Goal: Task Accomplishment & Management: Use online tool/utility

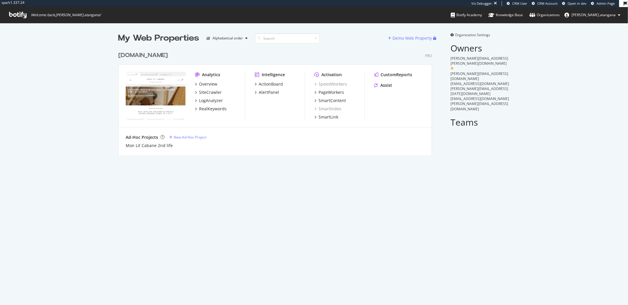
scroll to position [106, 313]
click at [331, 99] on div "SmartContent" at bounding box center [331, 101] width 27 height 6
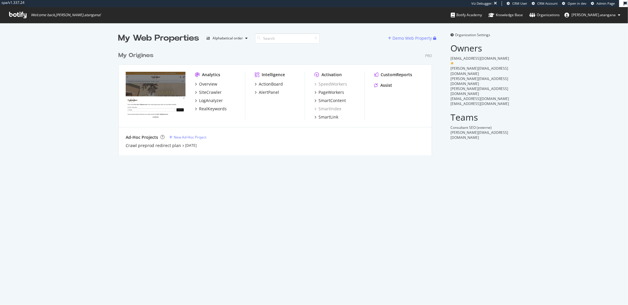
scroll to position [106, 313]
click at [325, 93] on div "PageWorkers" at bounding box center [331, 92] width 26 height 6
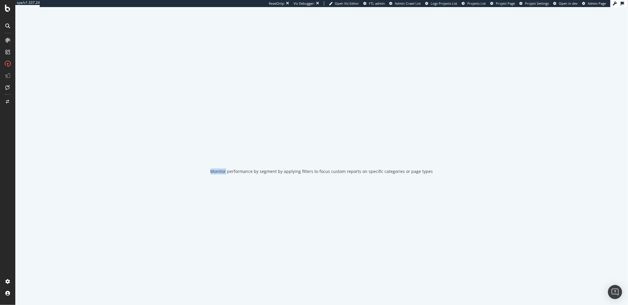
click at [325, 93] on div "Monitor performance by segment by applying filters to focus custom reports on s…" at bounding box center [321, 156] width 612 height 298
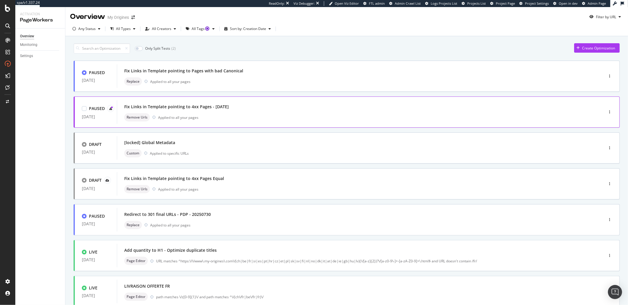
click at [216, 109] on div "Fix Links in Template pointing to 4xx Pages - 18/08/2025" at bounding box center [176, 107] width 104 height 6
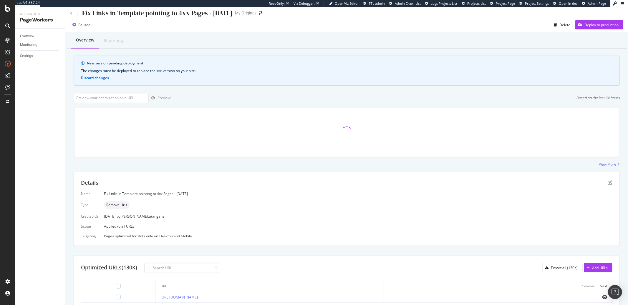
scroll to position [28, 0]
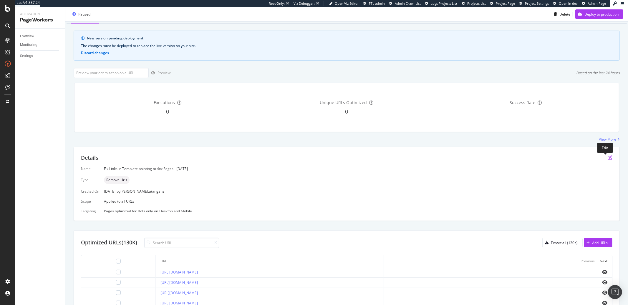
click at [607, 159] on icon "pen-to-square" at bounding box center [609, 157] width 5 height 5
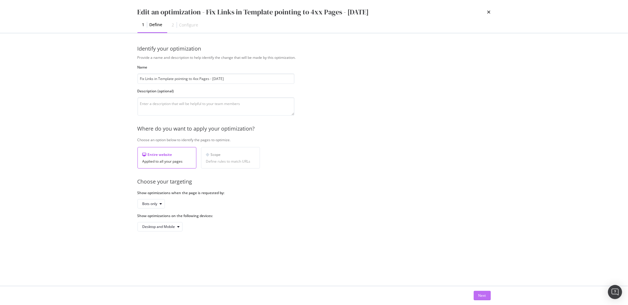
click at [478, 294] on button "Next" at bounding box center [481, 295] width 17 height 9
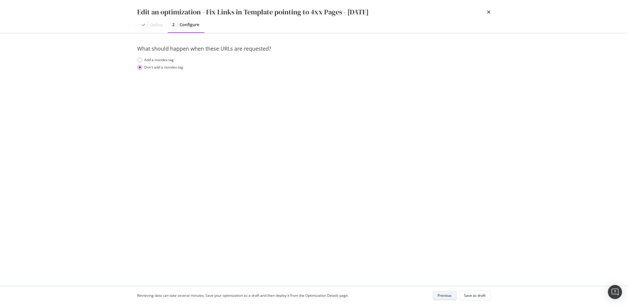
click at [446, 296] on div "Previous" at bounding box center [445, 295] width 14 height 5
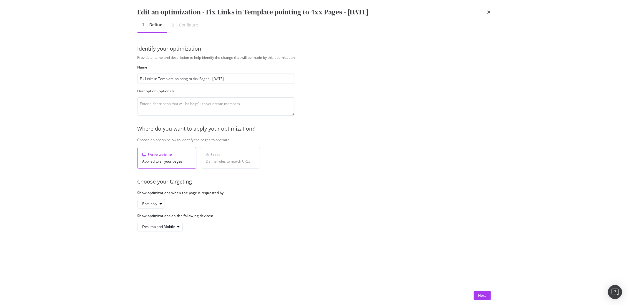
click at [491, 12] on div "Edit an optimization - Fix Links in Template pointing to 4xx Pages - 18/08/2025…" at bounding box center [314, 16] width 377 height 33
click at [487, 14] on icon "times" at bounding box center [489, 12] width 4 height 5
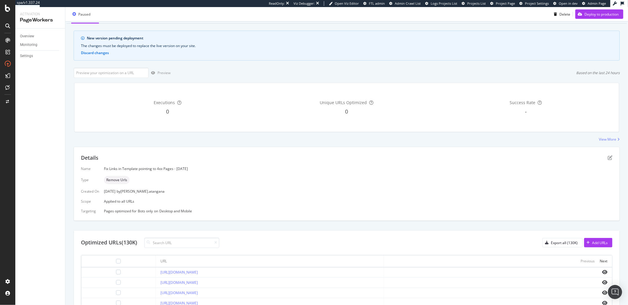
scroll to position [0, 0]
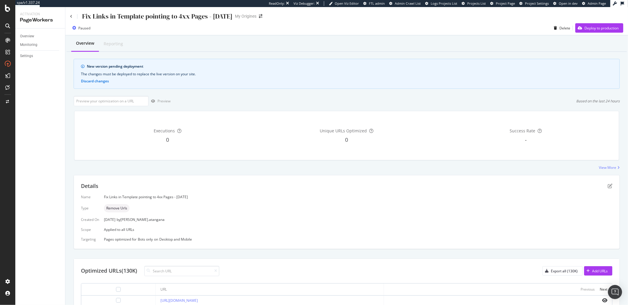
click at [72, 18] on div "Fix Links in Template pointing to 4xx Pages - [DATE]" at bounding box center [151, 16] width 162 height 9
click at [69, 16] on div "Fix Links in Template pointing to 4xx Pages - 18/08/2025 My Origines" at bounding box center [346, 14] width 562 height 14
click at [71, 17] on icon at bounding box center [71, 17] width 2 height 4
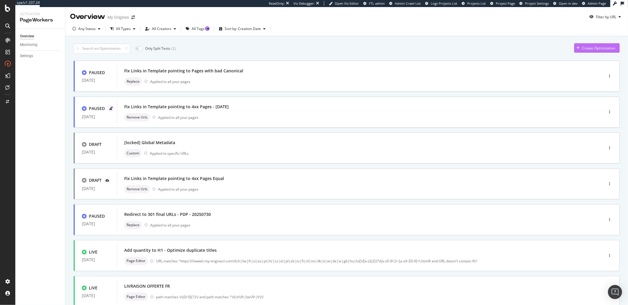
click at [582, 50] on div "Create Optimization" at bounding box center [598, 48] width 33 height 5
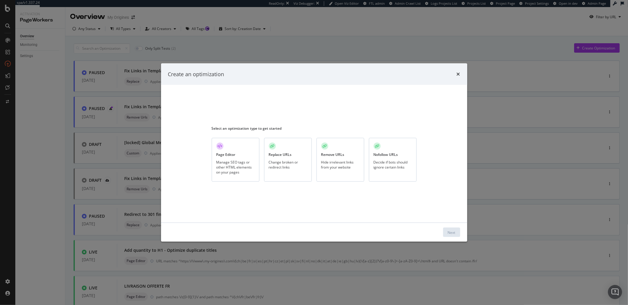
click at [344, 161] on div "Hide irrelevant links from your website" at bounding box center [340, 164] width 38 height 10
click at [445, 230] on button "Next" at bounding box center [451, 232] width 17 height 9
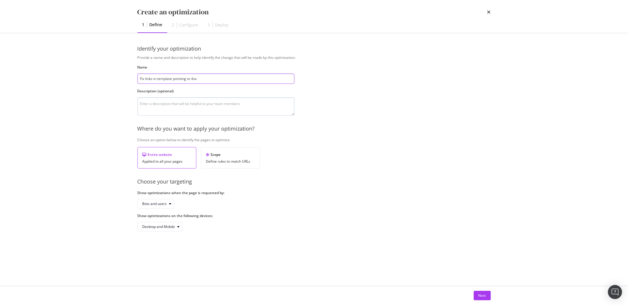
type input "Fix links in template pointing to 4xx"
click at [240, 99] on textarea "modal" at bounding box center [215, 106] width 157 height 18
type textarea "Créé le 12/09/2025"
click at [159, 206] on div "Bots and users" at bounding box center [154, 204] width 24 height 4
click at [159, 225] on div "Bots only" at bounding box center [152, 223] width 15 height 5
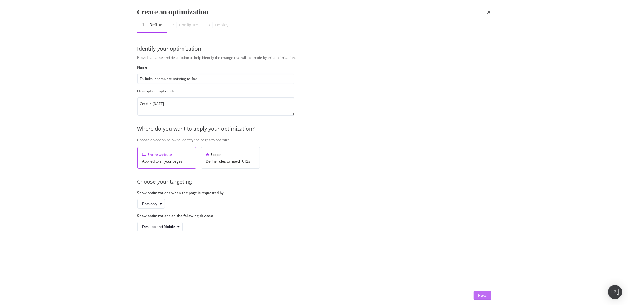
click at [479, 296] on div "Next" at bounding box center [482, 295] width 8 height 5
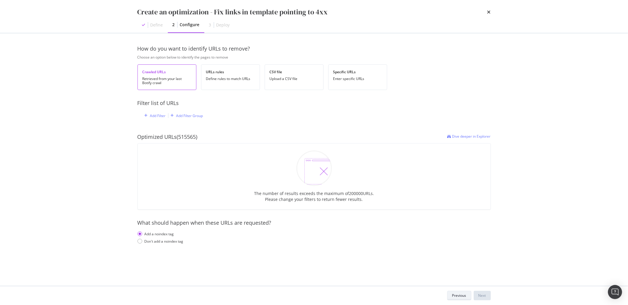
click at [455, 294] on div "Previous" at bounding box center [459, 295] width 14 height 5
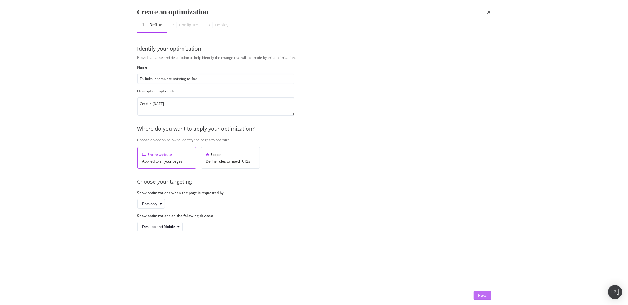
click at [477, 298] on button "Next" at bounding box center [481, 295] width 17 height 9
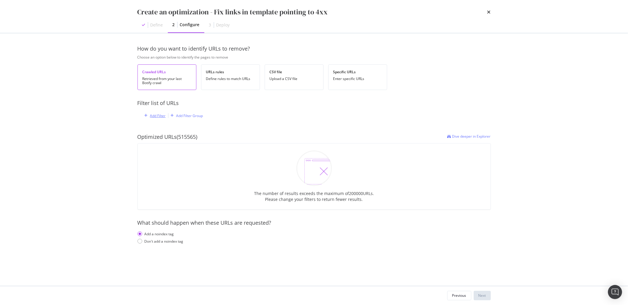
click at [158, 115] on div "Add Filter" at bounding box center [158, 115] width 16 height 5
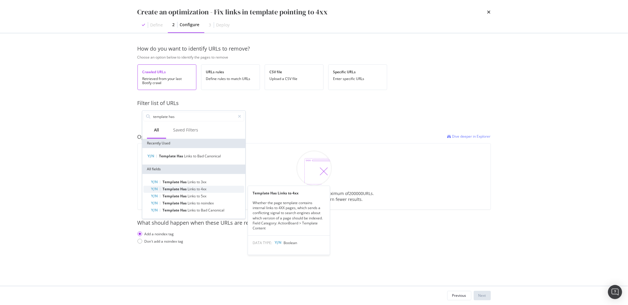
type input "template has"
click at [192, 190] on span "Links" at bounding box center [191, 189] width 9 height 5
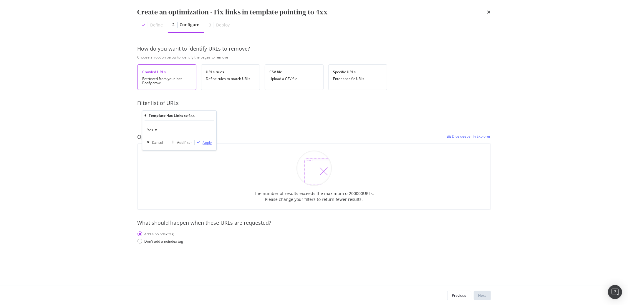
click at [205, 145] on div "Apply" at bounding box center [206, 142] width 9 height 5
click at [176, 240] on div "Add a noindex tag Don't add a noindex tag" at bounding box center [313, 238] width 353 height 12
click at [176, 242] on div "Don't add a noindex tag" at bounding box center [163, 242] width 39 height 5
click at [452, 292] on div "Previous" at bounding box center [459, 296] width 14 height 8
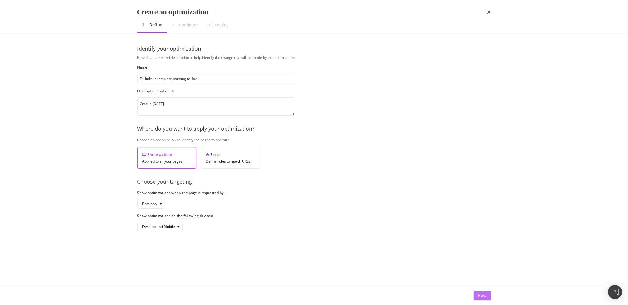
click at [478, 292] on div "Next" at bounding box center [482, 295] width 8 height 9
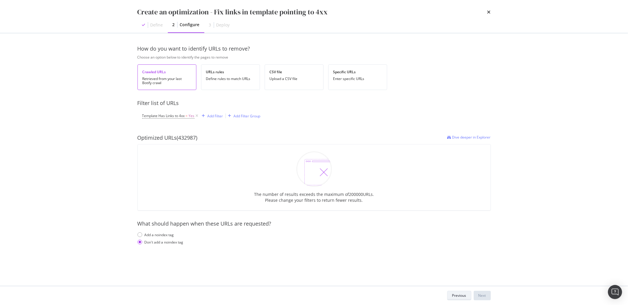
click at [465, 295] on div "Previous" at bounding box center [459, 295] width 14 height 5
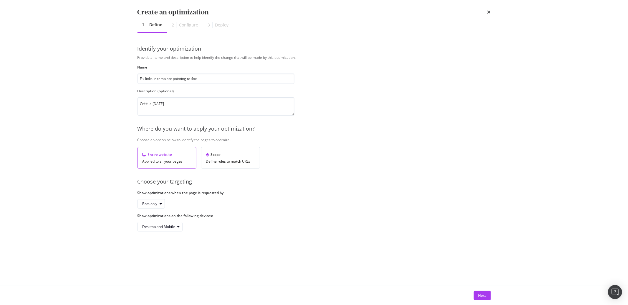
click at [486, 12] on div "Create an optimization" at bounding box center [313, 12] width 353 height 10
click at [487, 12] on icon "times" at bounding box center [489, 12] width 4 height 5
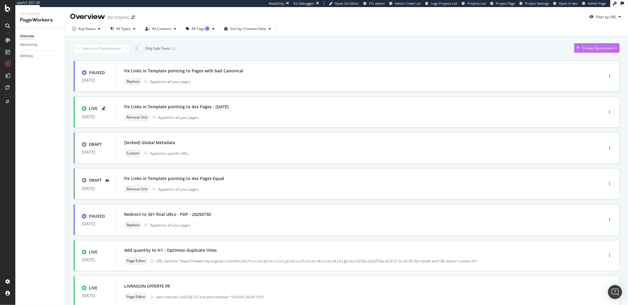
click at [576, 51] on div "Create Optimization" at bounding box center [594, 48] width 41 height 9
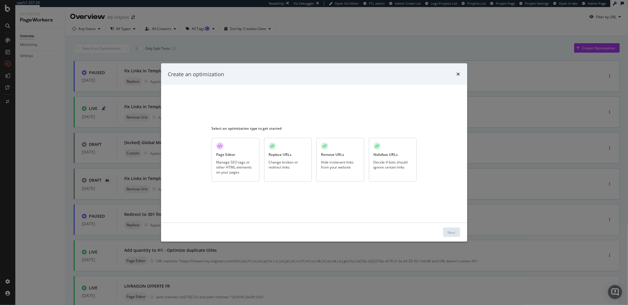
drag, startPoint x: 332, startPoint y: 146, endPoint x: 334, endPoint y: 148, distance: 3.1
click at [332, 146] on div "Remove URLs Hide irrelevant links from your website" at bounding box center [340, 160] width 48 height 44
click at [446, 231] on button "Next" at bounding box center [451, 232] width 17 height 9
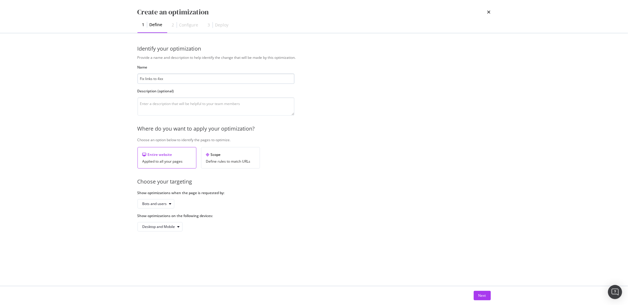
click at [153, 80] on input "Fix links to 4xx" at bounding box center [215, 79] width 157 height 10
click at [154, 104] on textarea "modal" at bounding box center [215, 106] width 157 height 18
click at [197, 82] on input "Fix links in template to 4xx" at bounding box center [215, 79] width 157 height 10
click at [172, 81] on input "Fix links in template to 4xx" at bounding box center [215, 79] width 157 height 10
type input "Fix links in template pointing to 4xx"
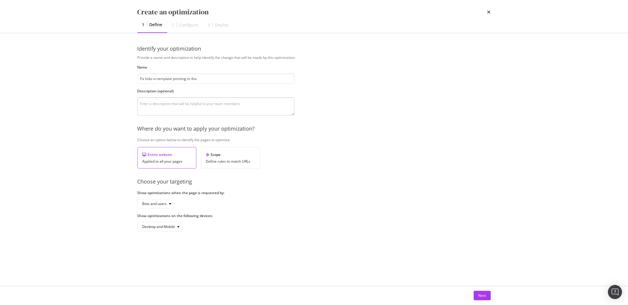
drag, startPoint x: 207, startPoint y: 86, endPoint x: 204, endPoint y: 97, distance: 11.6
click at [207, 87] on div "Provide a name and description to help identify the change that will be made by…" at bounding box center [313, 143] width 353 height 177
click at [203, 99] on textarea "modal" at bounding box center [215, 106] width 157 height 18
type textarea "C"
click at [142, 104] on textarea "09/12" at bounding box center [215, 106] width 157 height 18
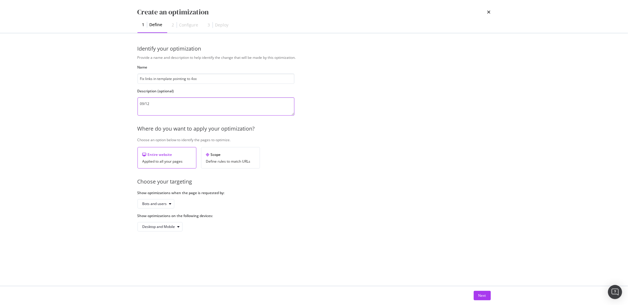
click at [140, 105] on textarea "09/12" at bounding box center [215, 106] width 157 height 18
type textarea "2025/09/12"
click at [152, 200] on div "Bots and users" at bounding box center [157, 204] width 31 height 8
click at [154, 215] on div "Bots and users" at bounding box center [158, 214] width 26 height 5
click at [153, 223] on div "Bots only" at bounding box center [152, 223] width 15 height 5
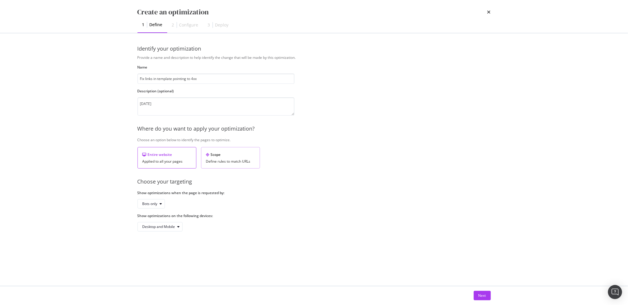
click at [242, 160] on div "Define rules to match URLs" at bounding box center [230, 161] width 49 height 4
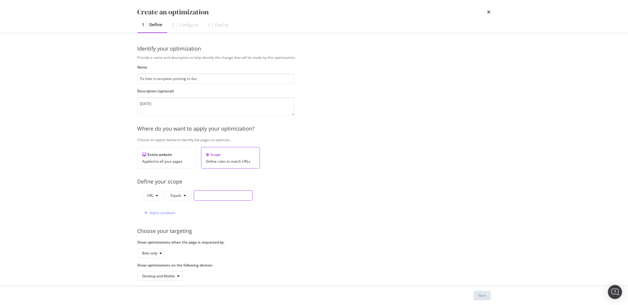
click at [202, 195] on input "modal" at bounding box center [223, 195] width 59 height 10
click at [198, 197] on input "modal" at bounding box center [223, 195] width 59 height 10
click at [161, 161] on div "Applied to all your pages" at bounding box center [166, 161] width 49 height 4
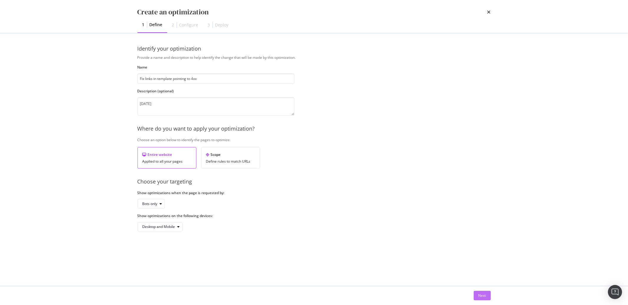
click at [487, 298] on button "Next" at bounding box center [481, 295] width 17 height 9
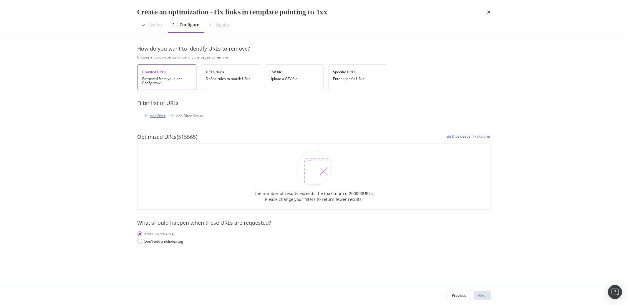
click at [154, 114] on div "Add Filter" at bounding box center [158, 115] width 16 height 5
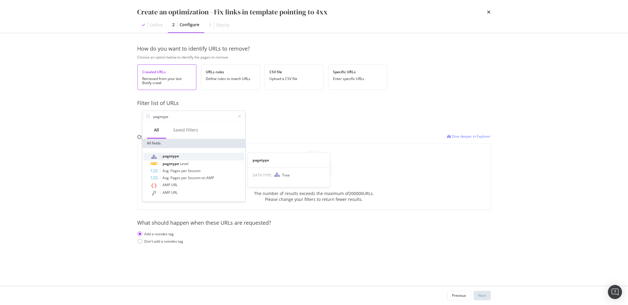
type input "pagetype"
click at [170, 155] on span "pagetype" at bounding box center [170, 156] width 16 height 5
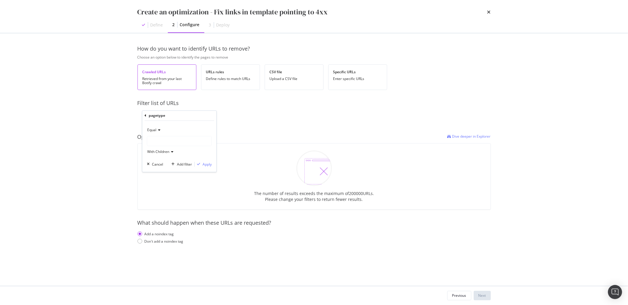
click at [159, 129] on icon "modal" at bounding box center [158, 131] width 4 height 4
click at [160, 143] on div "Equal" at bounding box center [179, 143] width 63 height 8
click at [170, 147] on div "Equal With Children" at bounding box center [179, 141] width 65 height 31
click at [171, 152] on icon "modal" at bounding box center [171, 152] width 4 height 4
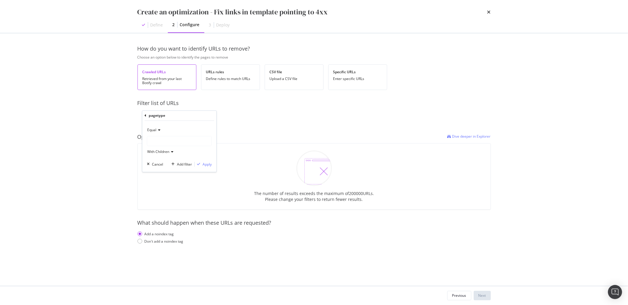
click at [165, 142] on div "modal" at bounding box center [179, 141] width 64 height 9
click at [163, 138] on div "modal" at bounding box center [179, 141] width 64 height 9
click at [163, 139] on div "modal" at bounding box center [179, 141] width 64 height 9
click at [168, 153] on span "476,622 URLS" at bounding box center [173, 153] width 24 height 5
click at [209, 163] on div "Apply" at bounding box center [206, 164] width 9 height 5
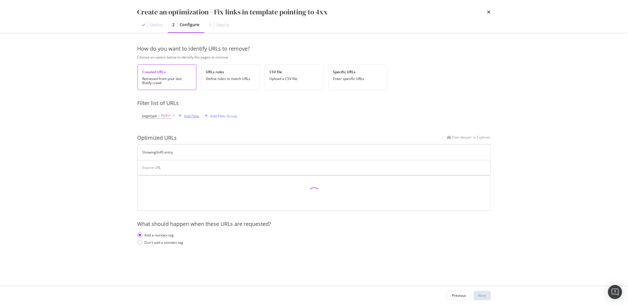
click at [192, 117] on div "Add Filter" at bounding box center [192, 116] width 16 height 5
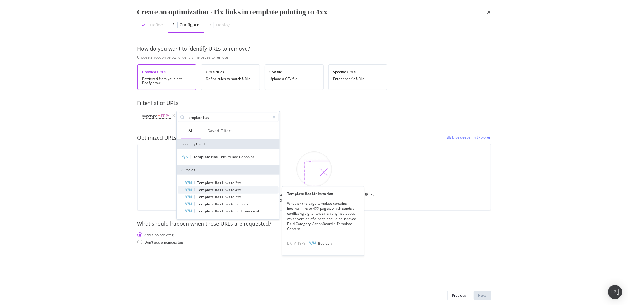
type input "template has"
click at [225, 190] on span "Links" at bounding box center [226, 189] width 9 height 5
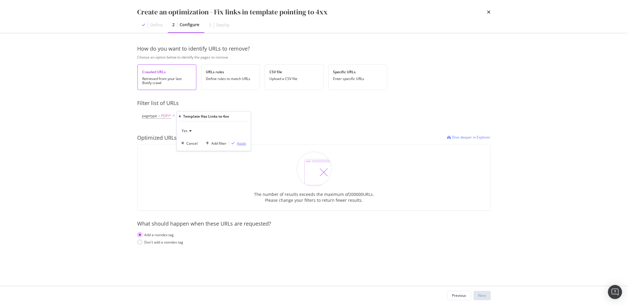
click at [243, 144] on div "Apply" at bounding box center [241, 143] width 9 height 5
click at [154, 244] on div "Don't add a noindex tag" at bounding box center [163, 242] width 39 height 5
click at [487, 12] on icon "times" at bounding box center [489, 12] width 4 height 5
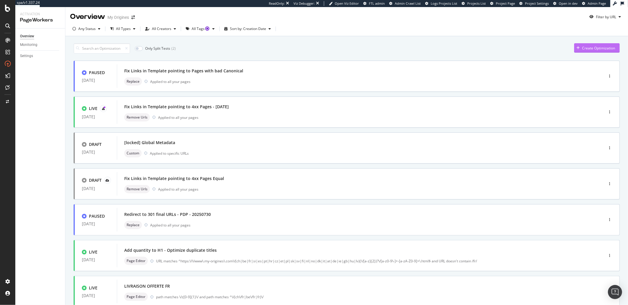
click at [574, 51] on div "Create Optimization" at bounding box center [594, 48] width 41 height 9
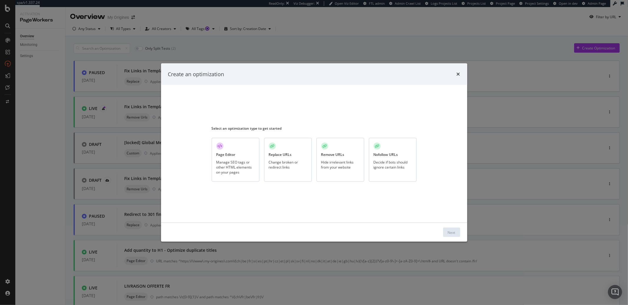
click at [344, 163] on div "Hide irrelevant links from your website" at bounding box center [340, 164] width 38 height 10
click at [460, 233] on div "Next" at bounding box center [314, 232] width 306 height 19
click at [453, 232] on div "Next" at bounding box center [452, 232] width 8 height 5
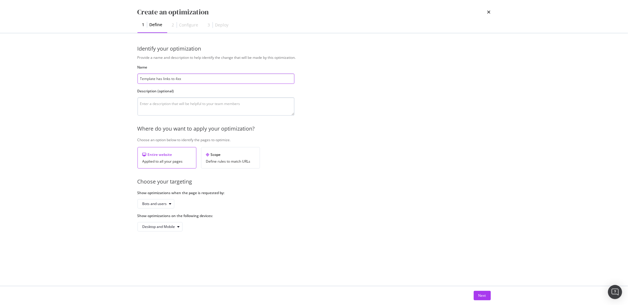
type input "Template has links to 4xx"
click at [149, 103] on textarea "modal" at bounding box center [215, 106] width 157 height 18
type textarea "Done 2025/09/12"
click at [166, 204] on div "Bots and users" at bounding box center [154, 204] width 24 height 4
click at [156, 204] on div "Bots and users" at bounding box center [154, 204] width 24 height 4
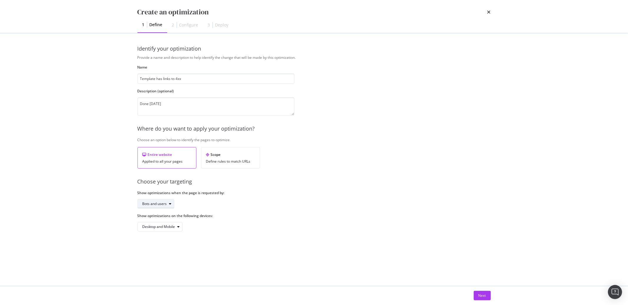
click at [154, 206] on div "Bots and users" at bounding box center [154, 204] width 24 height 4
click at [156, 222] on div "Bots only" at bounding box center [152, 223] width 15 height 5
click at [479, 296] on div "Next" at bounding box center [482, 295] width 8 height 5
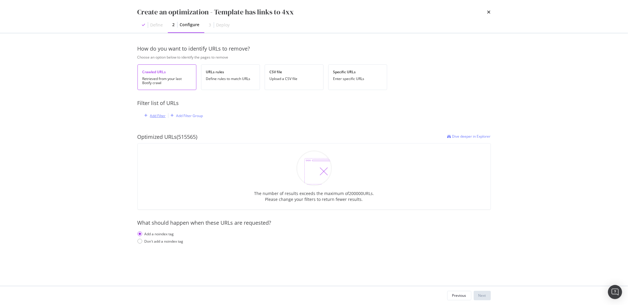
click at [151, 115] on div "Add Filter" at bounding box center [158, 115] width 16 height 5
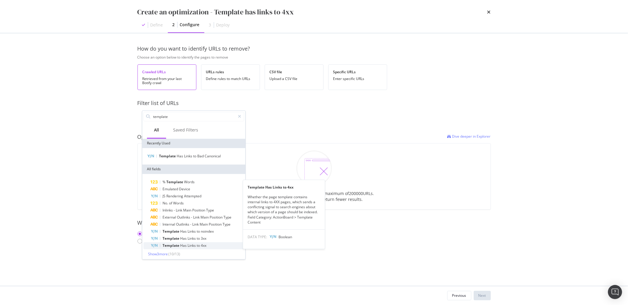
type input "template"
click at [194, 247] on span "Links" at bounding box center [191, 245] width 9 height 5
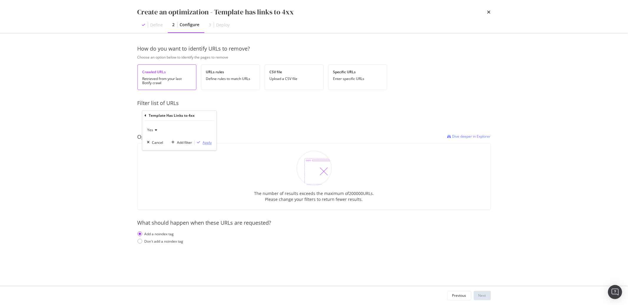
click at [201, 141] on div "modal" at bounding box center [199, 143] width 8 height 4
click at [214, 117] on div "Add Filter" at bounding box center [215, 116] width 16 height 5
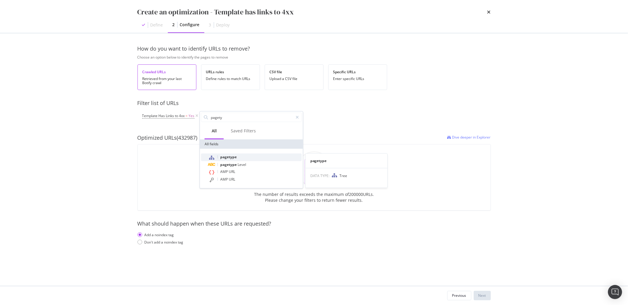
type input "pagety"
click at [229, 160] on div "pagetype" at bounding box center [255, 158] width 94 height 8
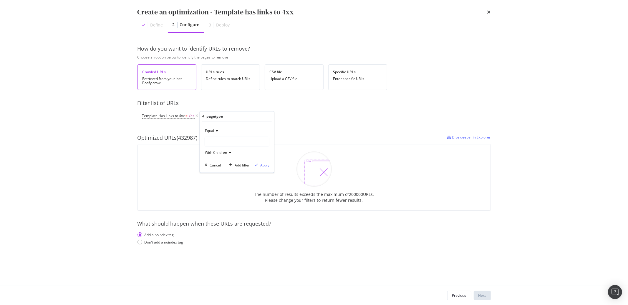
click at [222, 143] on div "modal" at bounding box center [237, 141] width 64 height 9
click at [224, 154] on span "476,622 URLS" at bounding box center [231, 153] width 24 height 5
click at [263, 163] on div "Apply" at bounding box center [264, 164] width 9 height 5
click at [259, 117] on div "Add Filter" at bounding box center [259, 116] width 16 height 5
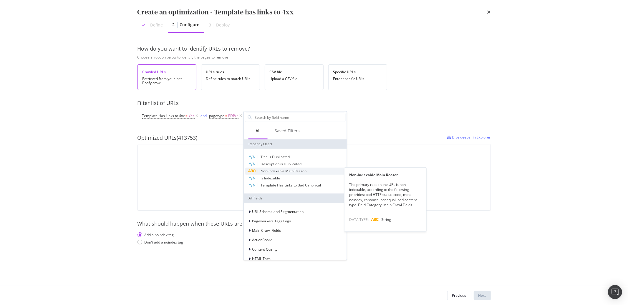
click at [280, 172] on span "Non-Indexable Main Reason" at bounding box center [283, 171] width 46 height 5
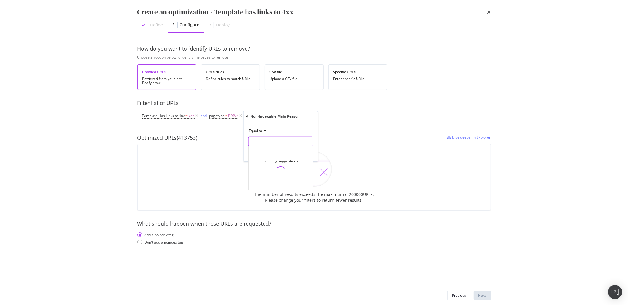
click at [269, 139] on input "modal" at bounding box center [281, 141] width 64 height 9
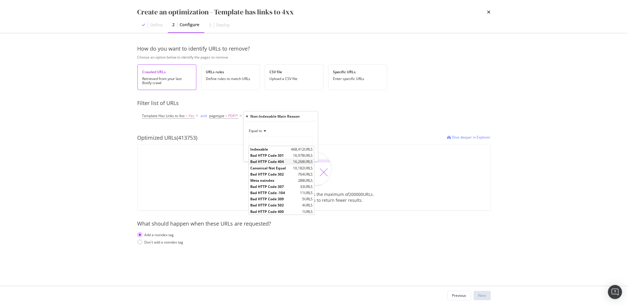
click at [272, 161] on span "Bad HTTP Code 404" at bounding box center [270, 161] width 41 height 5
type input "Bad HTTP Code 404"
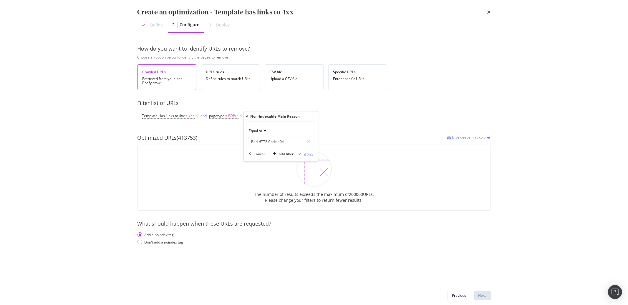
click at [305, 153] on div "Apply" at bounding box center [308, 153] width 9 height 5
click at [338, 115] on icon "modal" at bounding box center [337, 116] width 5 height 6
click at [253, 117] on div "Add Filter" at bounding box center [259, 116] width 16 height 5
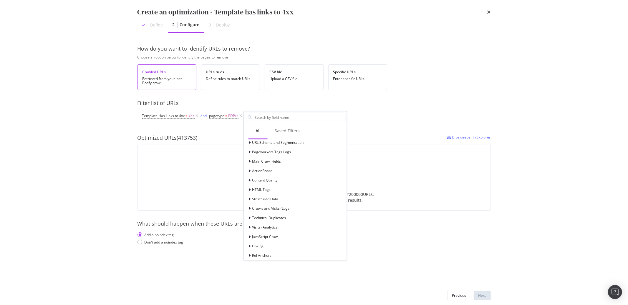
scroll to position [82, 0]
click at [249, 157] on icon "modal" at bounding box center [250, 158] width 2 height 4
click at [254, 203] on div "modal" at bounding box center [254, 204] width 4 height 6
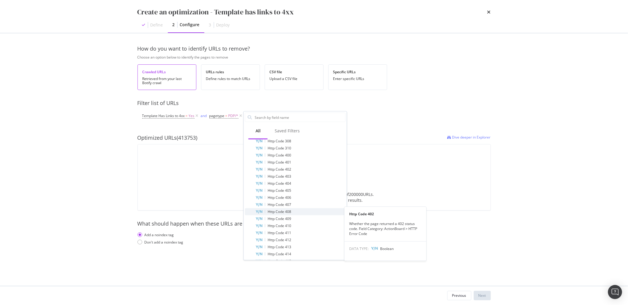
scroll to position [220, 0]
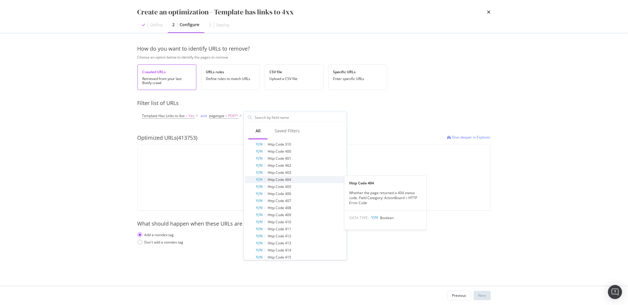
click at [275, 180] on span "Http Code 404" at bounding box center [279, 179] width 24 height 5
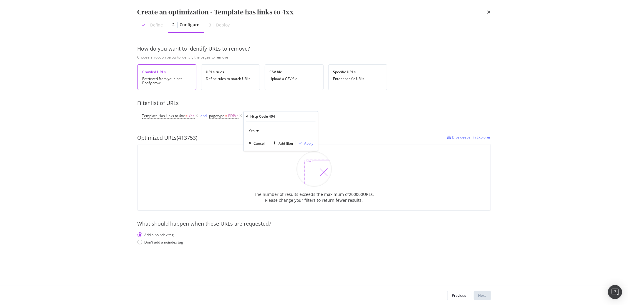
click at [305, 143] on div "Apply" at bounding box center [308, 143] width 9 height 5
click at [240, 117] on icon "modal" at bounding box center [240, 116] width 5 height 6
click at [197, 116] on icon "modal" at bounding box center [197, 116] width 5 height 6
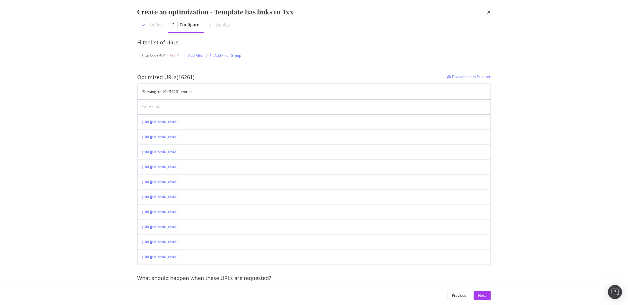
scroll to position [0, 0]
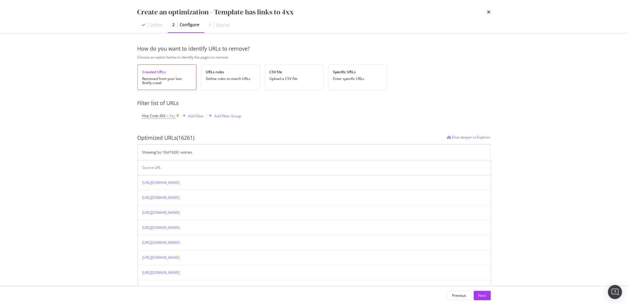
click at [178, 117] on icon "modal" at bounding box center [177, 116] width 5 height 6
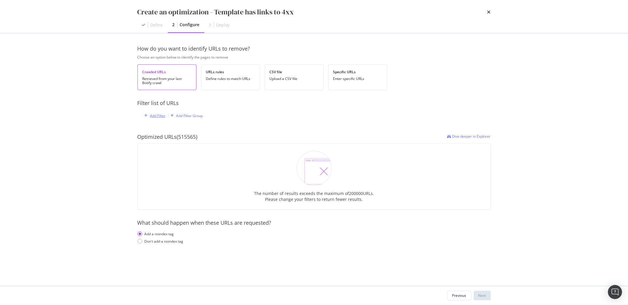
click at [162, 117] on div "Add Filter" at bounding box center [158, 115] width 16 height 5
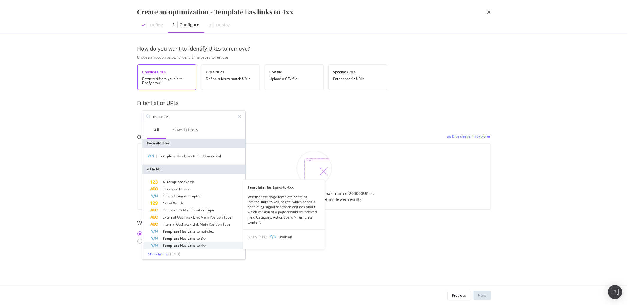
type input "template"
click at [196, 244] on span "Links" at bounding box center [191, 245] width 9 height 5
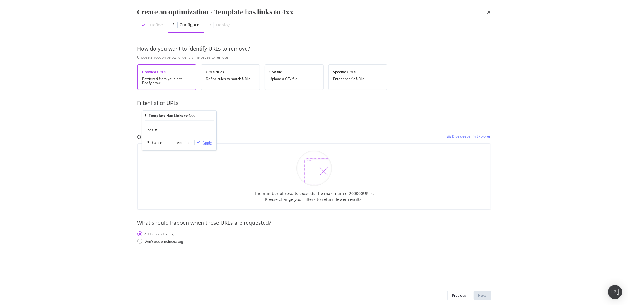
click at [203, 142] on div "Apply" at bounding box center [206, 142] width 9 height 5
click at [214, 117] on div "Add Filter" at bounding box center [215, 116] width 16 height 5
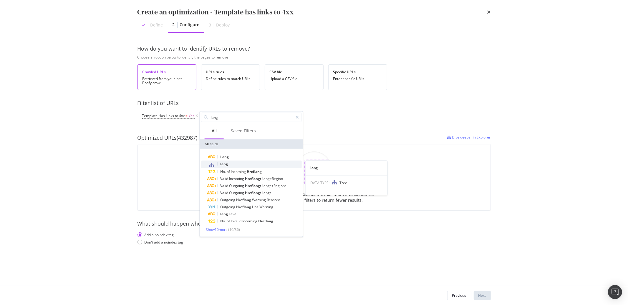
type input "lang"
click at [225, 164] on span "lang" at bounding box center [224, 164] width 8 height 5
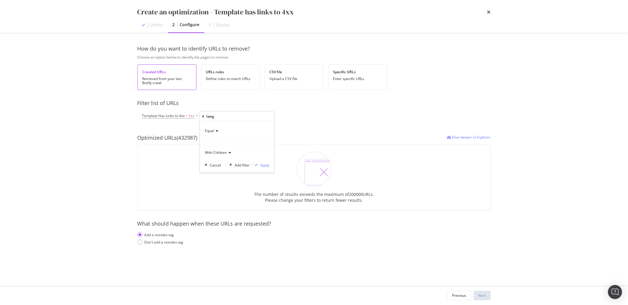
click at [227, 145] on div "modal" at bounding box center [237, 141] width 64 height 9
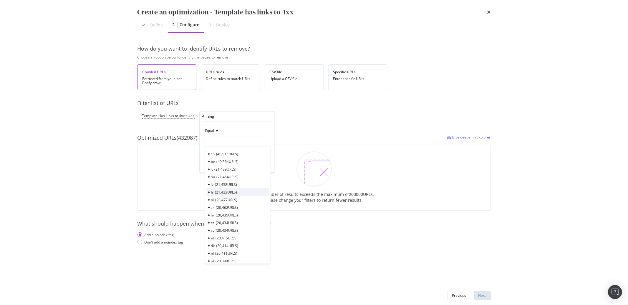
click at [227, 192] on span "21,423 URLS" at bounding box center [226, 192] width 22 height 5
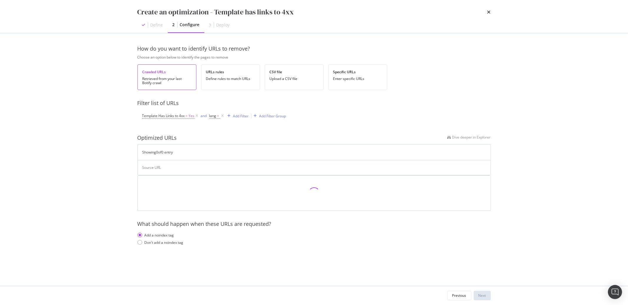
click at [257, 95] on div "Crawled URLs Retrieved from your last Botify crawl URLs rules Define rules to m…" at bounding box center [264, 81] width 254 height 35
click at [236, 119] on div "Add Filter" at bounding box center [237, 116] width 24 height 6
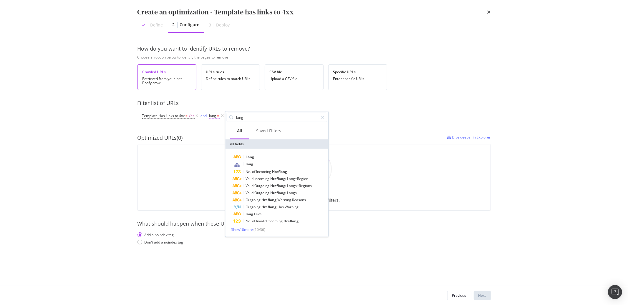
click at [212, 117] on span "lang" at bounding box center [212, 115] width 7 height 5
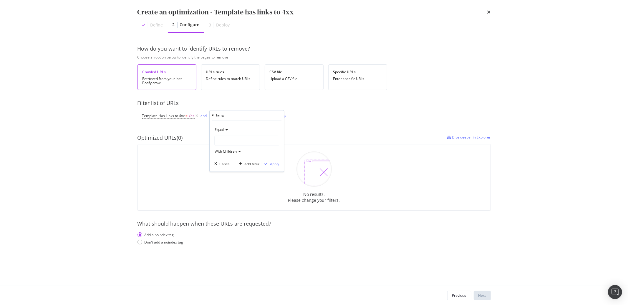
click at [226, 141] on div "modal" at bounding box center [247, 140] width 64 height 9
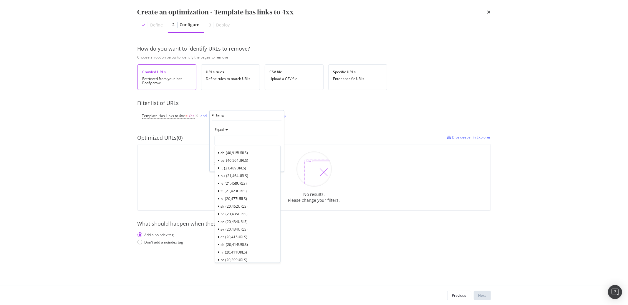
click at [232, 190] on span "21,423 URLS" at bounding box center [236, 191] width 22 height 5
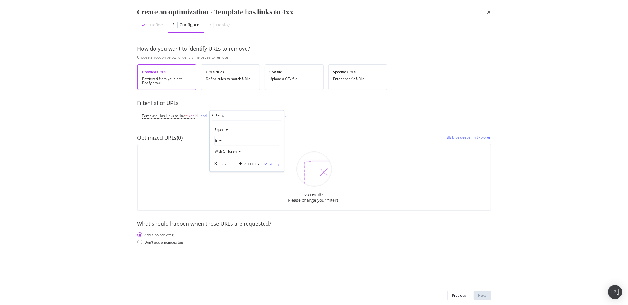
click at [271, 162] on div "Apply" at bounding box center [274, 164] width 9 height 5
click at [221, 117] on span "fr/*" at bounding box center [223, 116] width 6 height 8
click at [224, 141] on div "fr" at bounding box center [247, 140] width 64 height 9
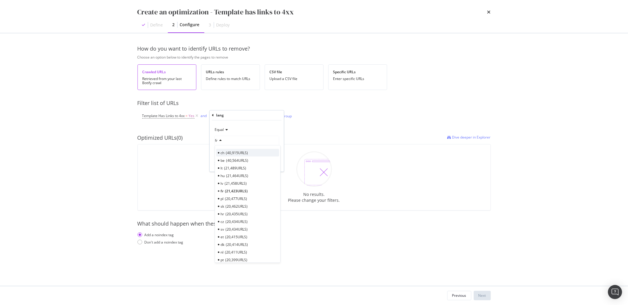
click at [224, 154] on div "ch 40,915 URLS" at bounding box center [247, 153] width 63 height 8
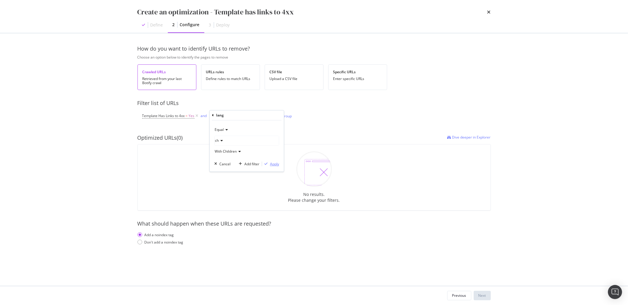
click at [270, 164] on div "Apply" at bounding box center [274, 164] width 9 height 5
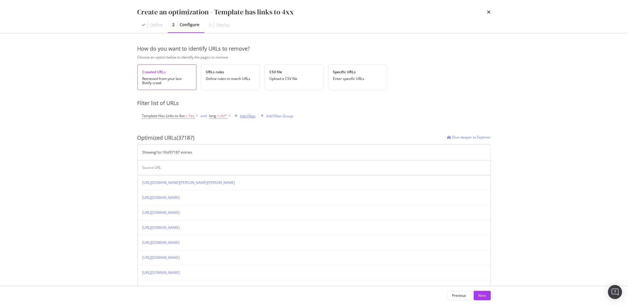
click at [248, 113] on div "Add Filter" at bounding box center [244, 116] width 24 height 6
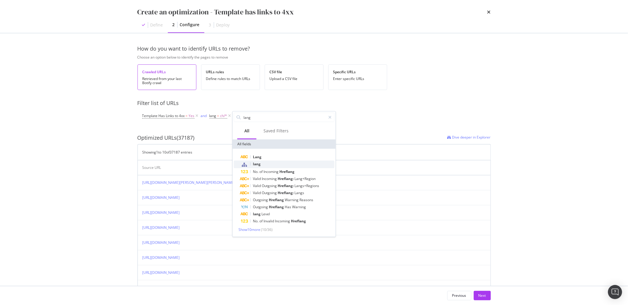
click at [256, 165] on span "lang" at bounding box center [257, 164] width 8 height 5
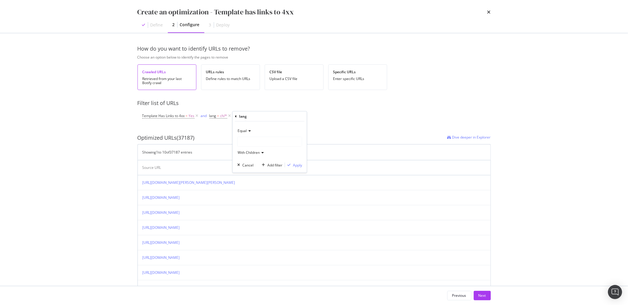
click at [251, 143] on div "modal" at bounding box center [269, 141] width 64 height 9
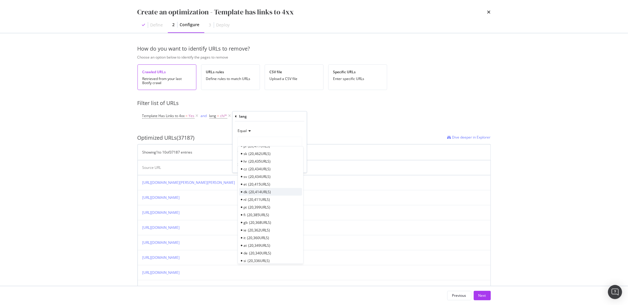
scroll to position [78, 0]
click at [247, 199] on div "gb 20,368 URLS" at bounding box center [270, 198] width 63 height 8
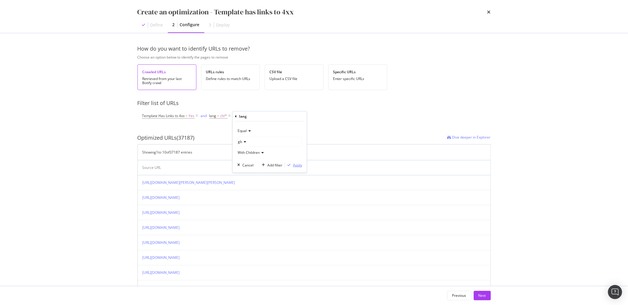
click at [293, 164] on div "Apply" at bounding box center [297, 164] width 9 height 5
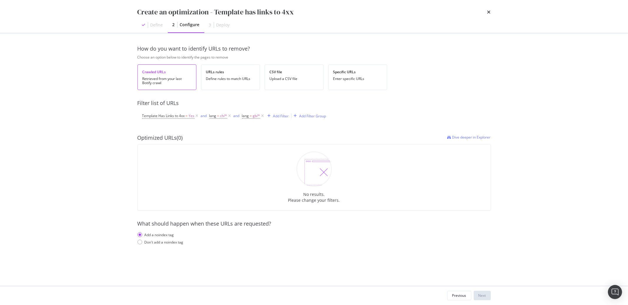
click at [143, 245] on div "How do you want to identify URLs to remove? Choose an option below to identify …" at bounding box center [313, 151] width 353 height 212
click at [144, 243] on div "Don't add a noindex tag" at bounding box center [163, 242] width 39 height 5
click at [262, 117] on icon "modal" at bounding box center [262, 116] width 5 height 6
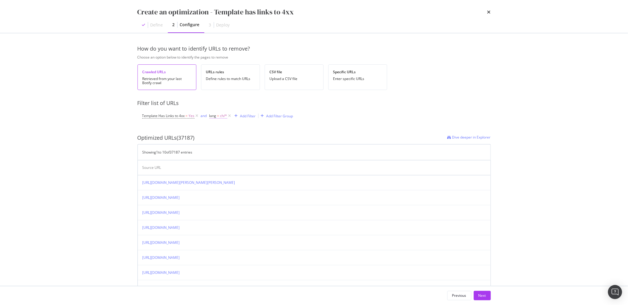
click at [223, 117] on span "ch/*" at bounding box center [223, 116] width 7 height 8
click at [224, 141] on div "ch" at bounding box center [247, 140] width 64 height 9
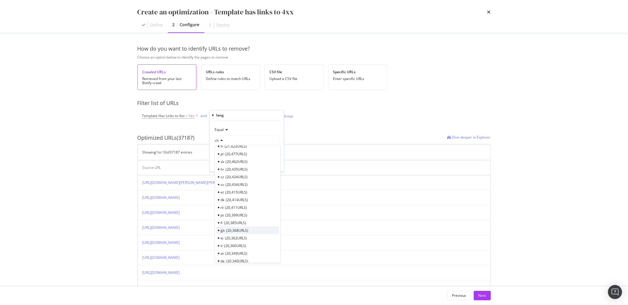
scroll to position [52, 0]
click at [230, 225] on span "20,368 URLS" at bounding box center [237, 223] width 22 height 5
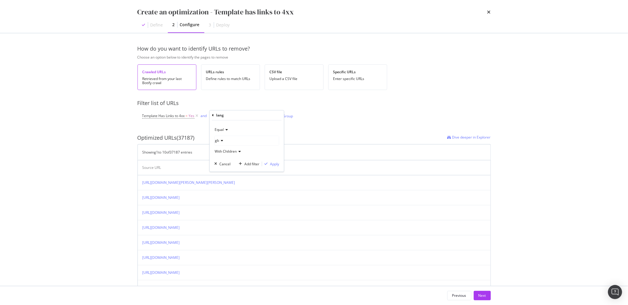
click at [225, 130] on icon "modal" at bounding box center [226, 130] width 4 height 4
click at [270, 164] on div "Apply" at bounding box center [274, 164] width 9 height 5
click at [237, 116] on icon "modal" at bounding box center [236, 116] width 3 height 4
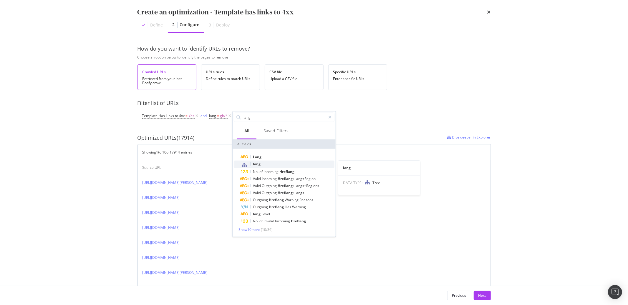
click at [255, 163] on span "lang" at bounding box center [257, 164] width 8 height 5
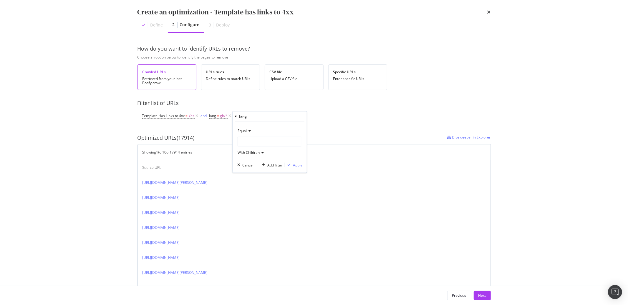
click at [255, 142] on div "modal" at bounding box center [269, 141] width 64 height 9
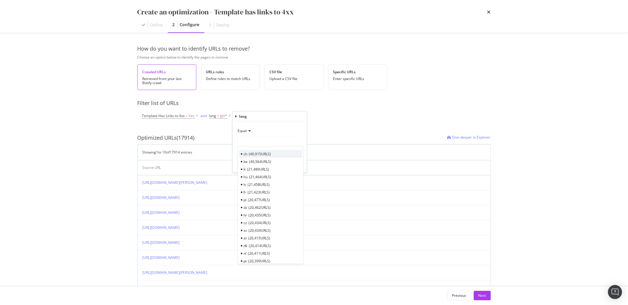
click at [255, 155] on span "40,915 URLS" at bounding box center [260, 153] width 22 height 5
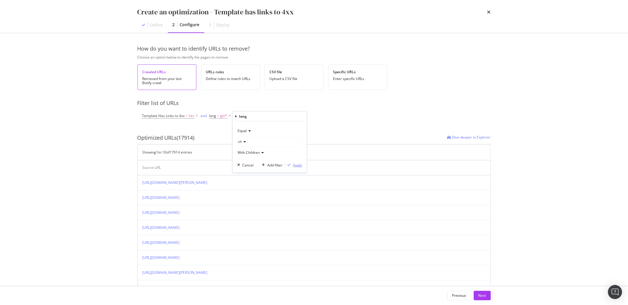
click at [293, 165] on div "Apply" at bounding box center [297, 164] width 9 height 5
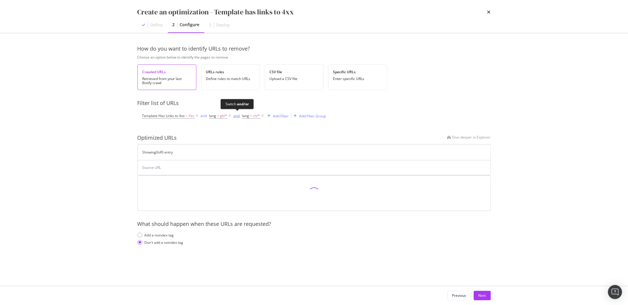
click at [237, 115] on div "and" at bounding box center [237, 115] width 6 height 5
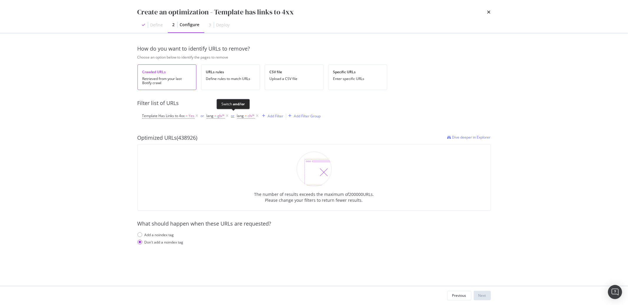
click at [232, 117] on div "or" at bounding box center [233, 115] width 4 height 5
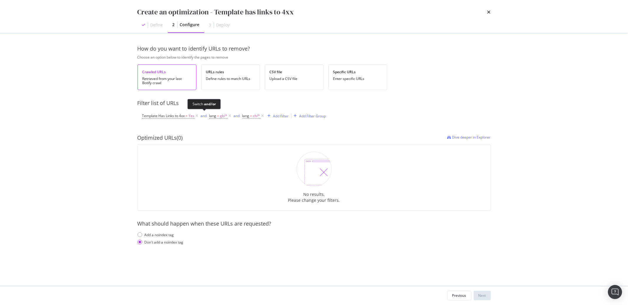
click at [204, 116] on div "and" at bounding box center [204, 115] width 6 height 5
click at [203, 118] on div "or" at bounding box center [203, 115] width 4 height 5
click at [230, 117] on icon "modal" at bounding box center [229, 116] width 5 height 6
click at [241, 118] on div "Add Filter Group" at bounding box center [247, 116] width 27 height 5
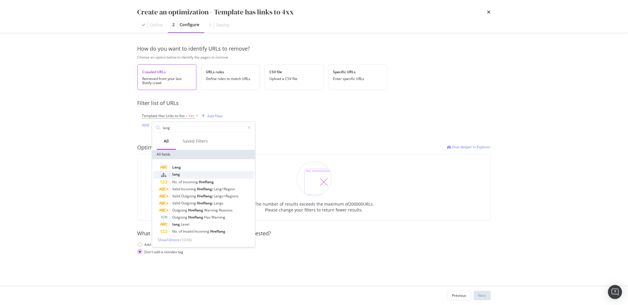
click at [170, 176] on div "lang" at bounding box center [207, 175] width 94 height 8
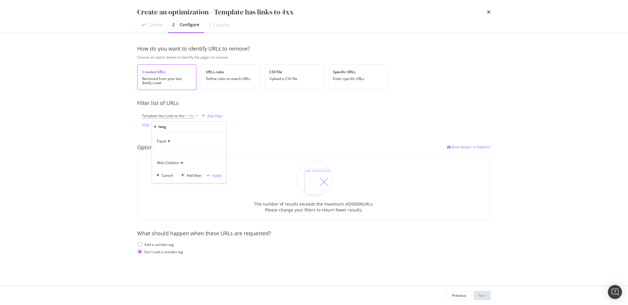
click at [167, 156] on div "modal" at bounding box center [189, 151] width 64 height 9
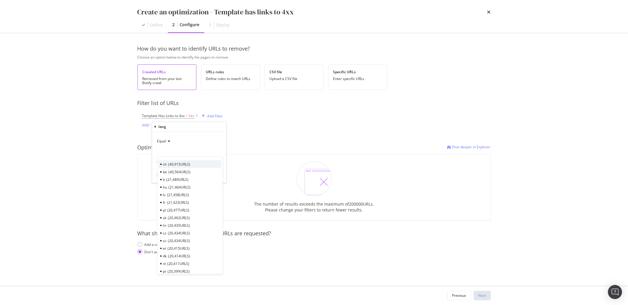
click at [169, 167] on div "ch 40,915 URLS" at bounding box center [190, 164] width 63 height 8
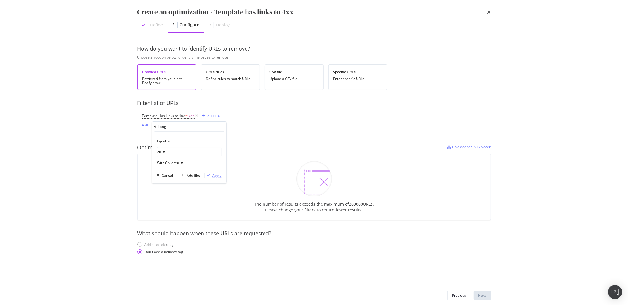
click at [212, 176] on div "Apply" at bounding box center [216, 175] width 9 height 5
click at [185, 128] on div "Add Filter" at bounding box center [191, 126] width 16 height 5
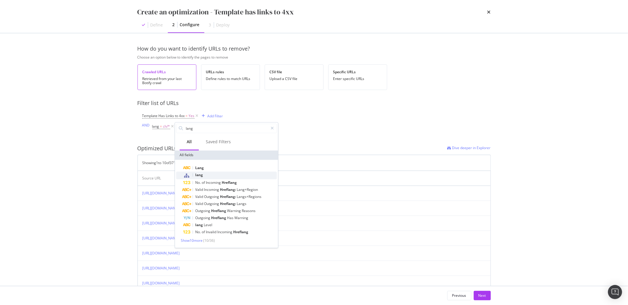
click at [197, 174] on span "lang" at bounding box center [199, 175] width 8 height 5
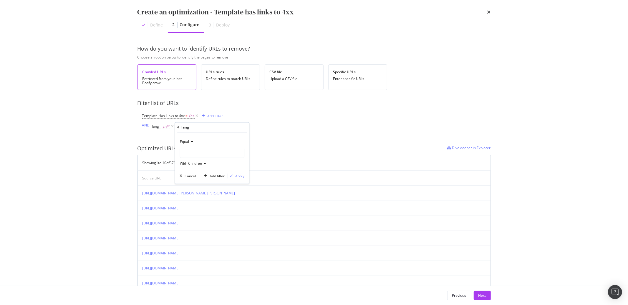
click at [194, 155] on div "modal" at bounding box center [212, 152] width 64 height 9
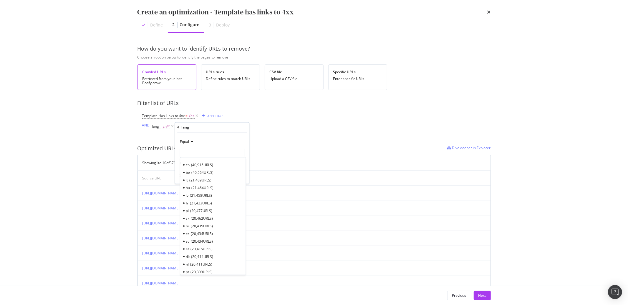
drag, startPoint x: 194, startPoint y: 173, endPoint x: 194, endPoint y: 167, distance: 6.2
click at [194, 173] on span "40,564 URLS" at bounding box center [202, 172] width 22 height 5
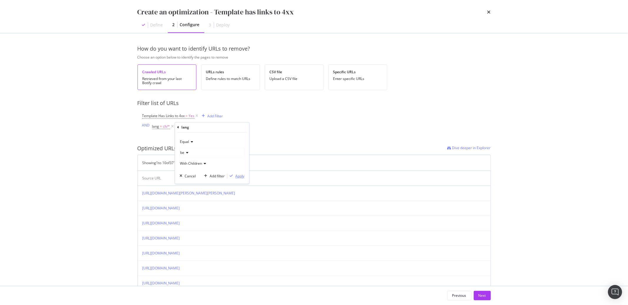
click at [235, 177] on div "Apply" at bounding box center [239, 176] width 9 height 5
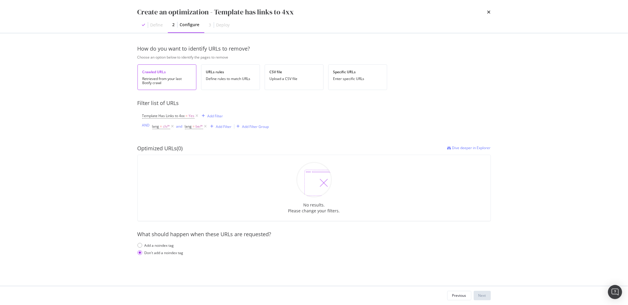
click at [236, 107] on div "Template Has Links to 4xx = Yes Add Filter AND lang = ch/* and lang = be/* Add …" at bounding box center [314, 121] width 344 height 28
click at [180, 127] on div "and" at bounding box center [179, 126] width 6 height 5
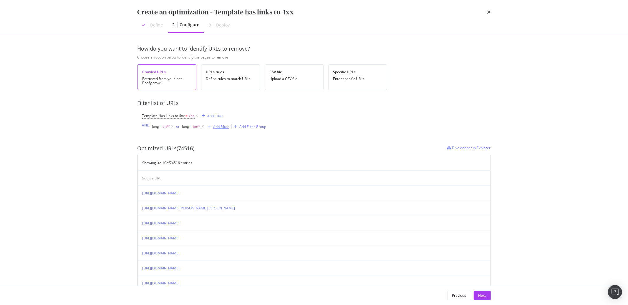
click at [217, 127] on div "Add Filter" at bounding box center [221, 126] width 16 height 5
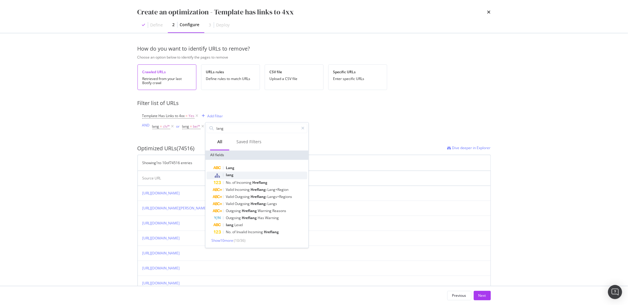
click at [227, 173] on span "lang" at bounding box center [230, 175] width 8 height 5
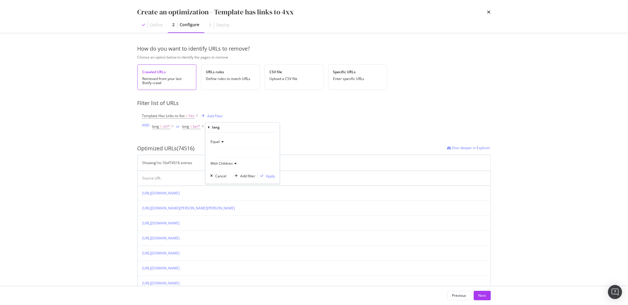
click at [220, 143] on icon "modal" at bounding box center [222, 142] width 4 height 4
click at [221, 150] on div "Equal" at bounding box center [243, 154] width 63 height 8
click at [222, 153] on div "modal" at bounding box center [242, 152] width 64 height 9
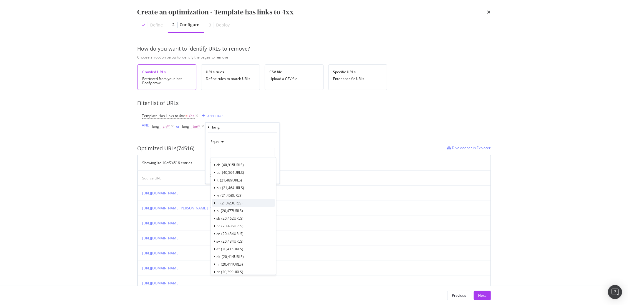
click at [225, 204] on span "21,423 URLS" at bounding box center [231, 203] width 22 height 5
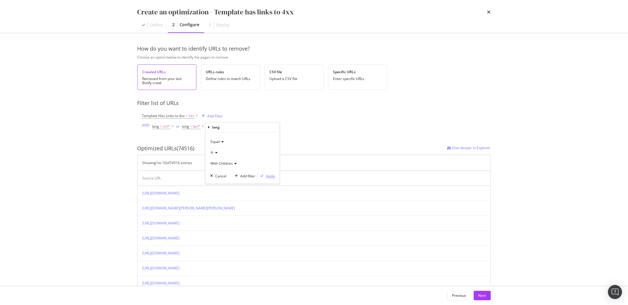
click at [264, 175] on div "modal" at bounding box center [262, 176] width 8 height 4
click at [247, 124] on div "Add Filter" at bounding box center [246, 126] width 24 height 6
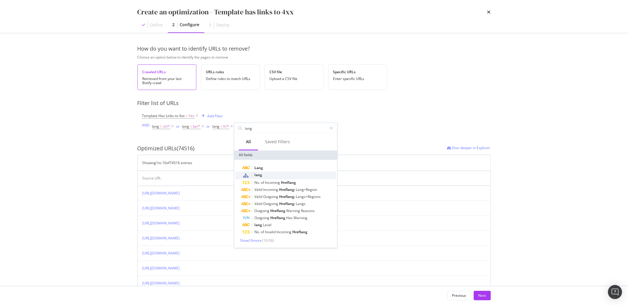
click at [257, 174] on span "lang" at bounding box center [258, 175] width 8 height 5
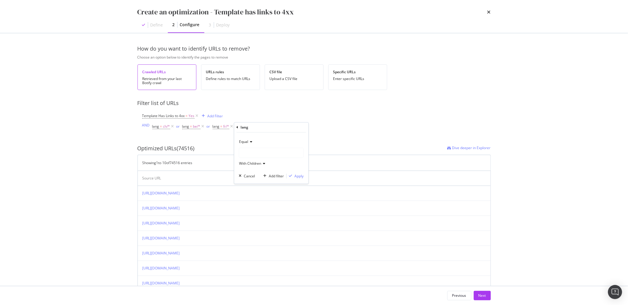
click at [254, 157] on div "modal" at bounding box center [271, 152] width 64 height 9
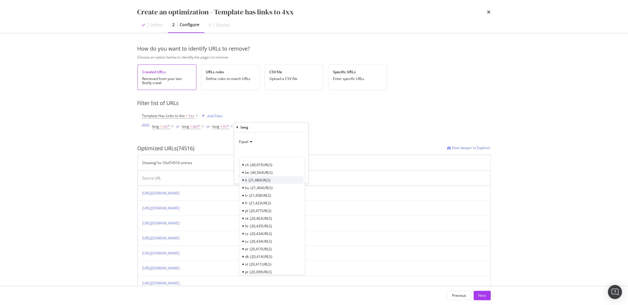
click at [251, 179] on span "21,489 URLS" at bounding box center [259, 180] width 22 height 5
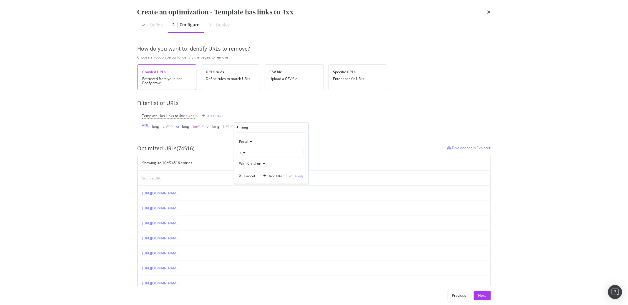
click at [303, 175] on div "Apply" at bounding box center [298, 176] width 9 height 5
click at [232, 127] on icon "modal" at bounding box center [231, 127] width 5 height 6
click at [224, 128] on div "Add Filter" at bounding box center [221, 126] width 16 height 5
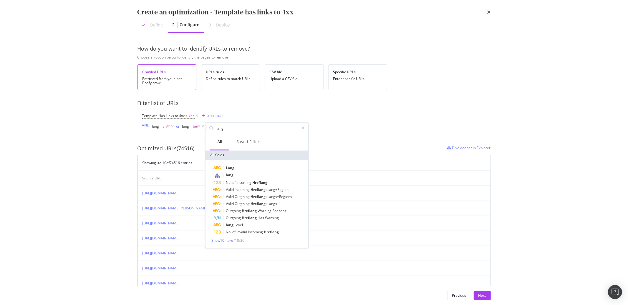
click at [224, 128] on input "lang" at bounding box center [257, 128] width 83 height 9
click at [240, 119] on div "Template Has Links to 4xx = Yes Add Filter AND lang = ch/* or lang = be/* Add F…" at bounding box center [204, 121] width 124 height 19
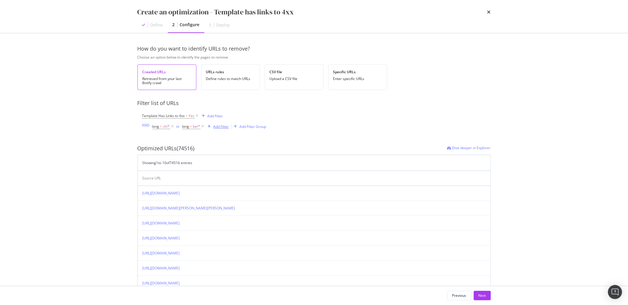
click at [227, 129] on div "Add Filter" at bounding box center [221, 126] width 16 height 5
click at [255, 109] on div "Template Has Links to 4xx = Yes Add Filter AND lang = ch/* or lang = be/* Add F…" at bounding box center [314, 121] width 344 height 28
click at [227, 128] on div "Add Filter" at bounding box center [221, 126] width 16 height 5
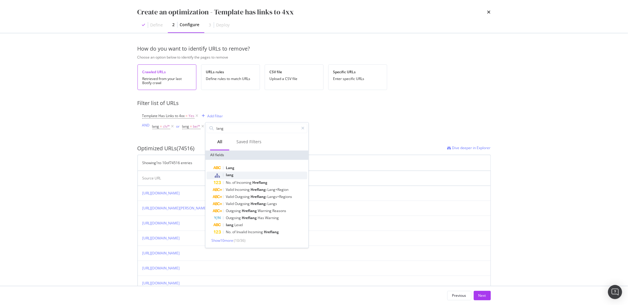
click at [230, 174] on span "lang" at bounding box center [230, 175] width 8 height 5
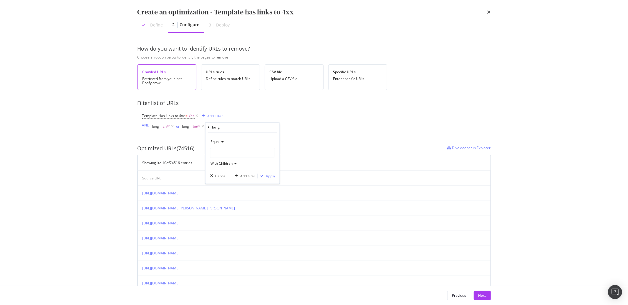
click at [228, 154] on div "modal" at bounding box center [242, 152] width 64 height 9
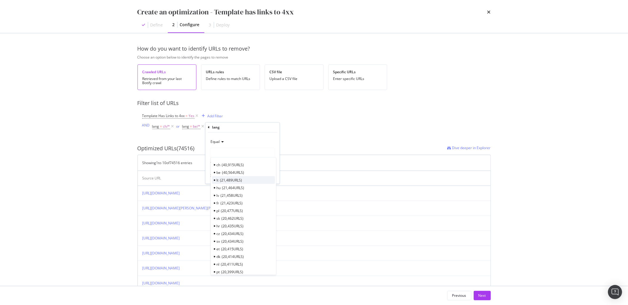
click at [222, 181] on span "21,489 URLS" at bounding box center [231, 180] width 22 height 5
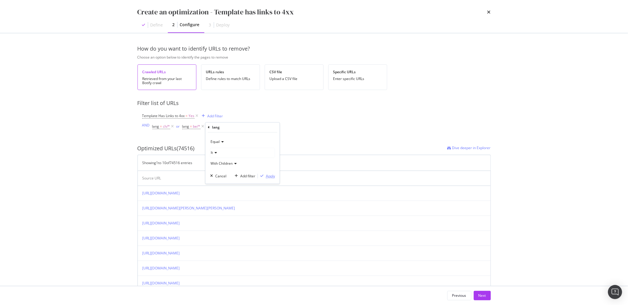
click at [268, 177] on div "Apply" at bounding box center [270, 176] width 9 height 5
click at [246, 126] on div "Add Filter" at bounding box center [250, 126] width 16 height 5
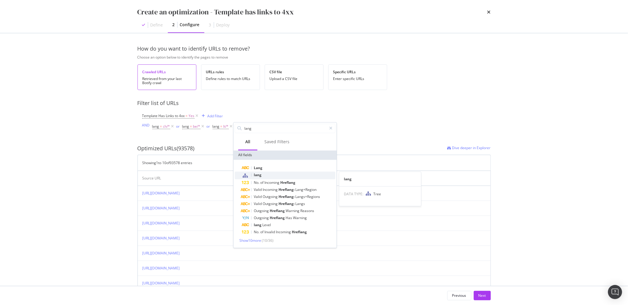
click at [256, 176] on span "lang" at bounding box center [258, 175] width 8 height 5
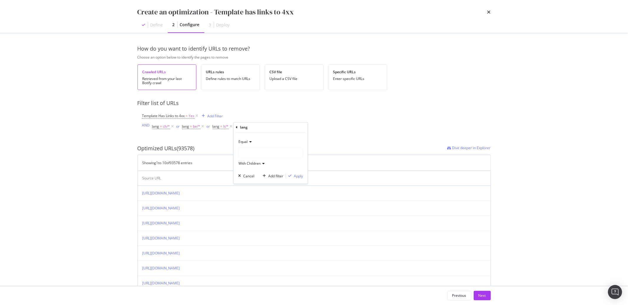
click at [249, 158] on div "Equal With Children" at bounding box center [270, 152] width 65 height 31
click at [249, 156] on div "modal" at bounding box center [270, 152] width 64 height 9
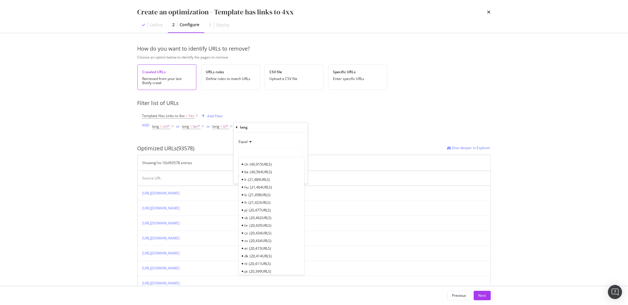
scroll to position [0, 0]
click at [248, 205] on div "fr 21,423 URLS" at bounding box center [271, 204] width 63 height 8
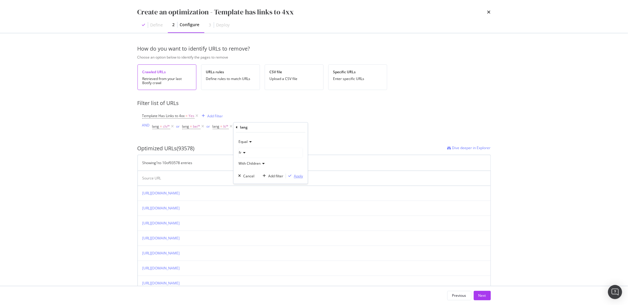
click at [294, 178] on div "Apply" at bounding box center [298, 176] width 9 height 5
click at [260, 126] on icon "modal" at bounding box center [259, 127] width 5 height 6
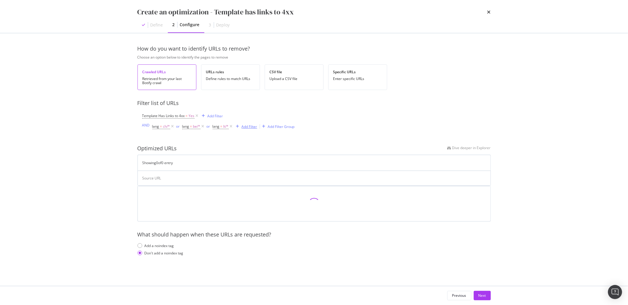
click at [251, 127] on div "Add Filter" at bounding box center [250, 126] width 16 height 5
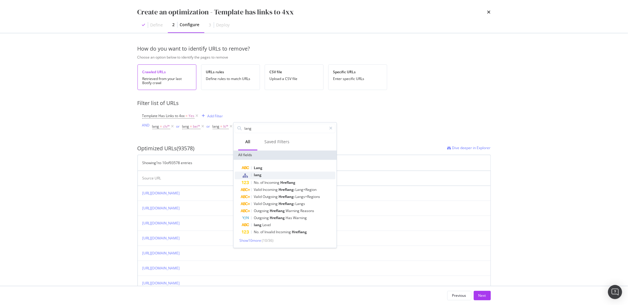
click at [257, 174] on span "lang" at bounding box center [258, 175] width 8 height 5
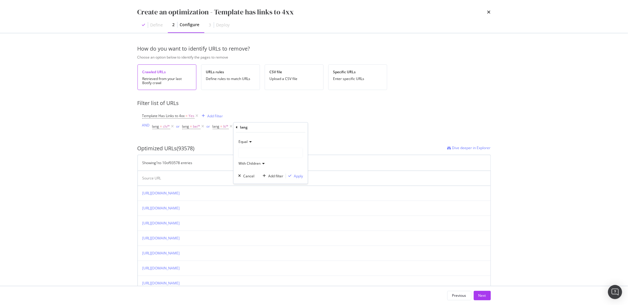
click at [253, 151] on div "modal" at bounding box center [270, 152] width 64 height 9
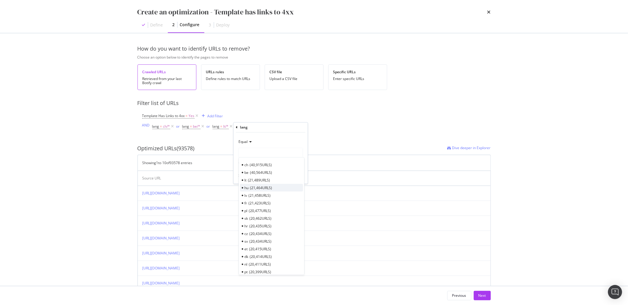
click at [252, 187] on span "21,464 URLS" at bounding box center [261, 187] width 22 height 5
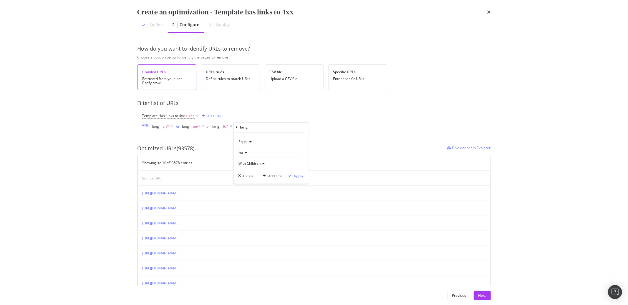
click at [295, 175] on div "Apply" at bounding box center [298, 176] width 9 height 5
click at [278, 129] on div "Add Filter" at bounding box center [280, 126] width 16 height 5
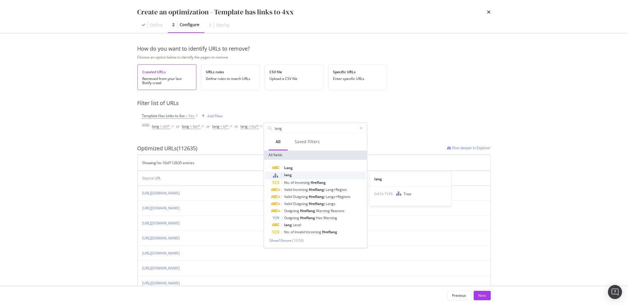
click at [284, 174] on span "lang" at bounding box center [288, 175] width 8 height 5
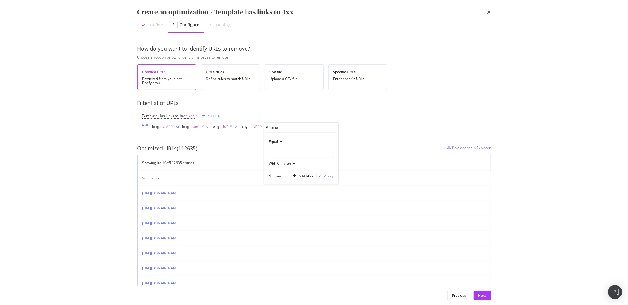
click at [283, 156] on div "modal" at bounding box center [301, 152] width 64 height 9
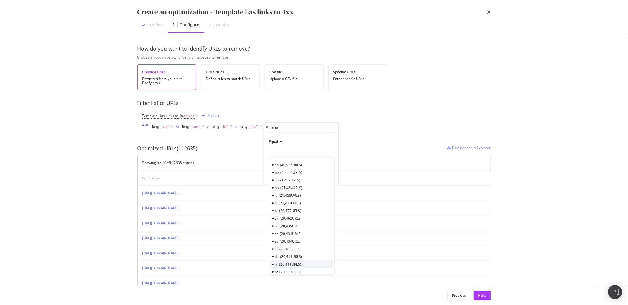
click at [280, 264] on span "20,411 URLS" at bounding box center [290, 264] width 22 height 5
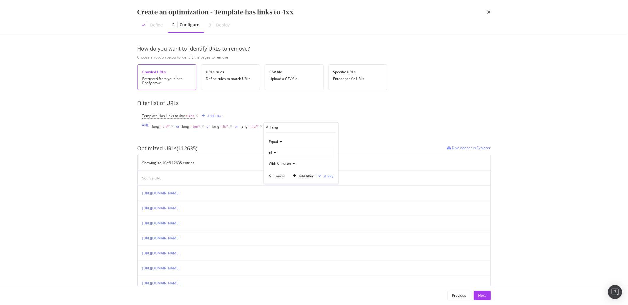
click at [326, 177] on div "Apply" at bounding box center [328, 176] width 9 height 5
click at [453, 295] on div "Previous" at bounding box center [459, 295] width 14 height 5
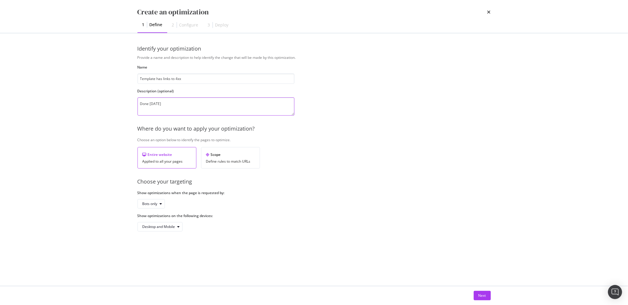
click at [197, 108] on textarea "Done 2025/09/12" at bounding box center [215, 106] width 157 height 18
type textarea "Done 2025/09/12 (CH - BE -"
click at [483, 299] on div "Next" at bounding box center [482, 295] width 8 height 9
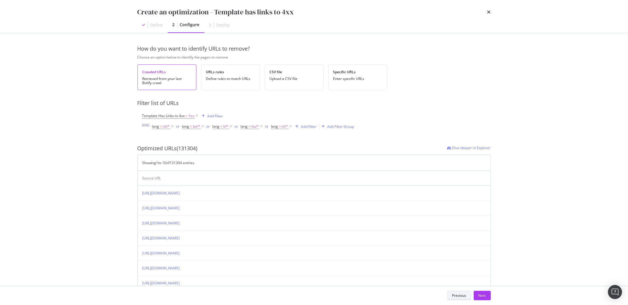
click at [456, 295] on div "Previous" at bounding box center [459, 295] width 14 height 5
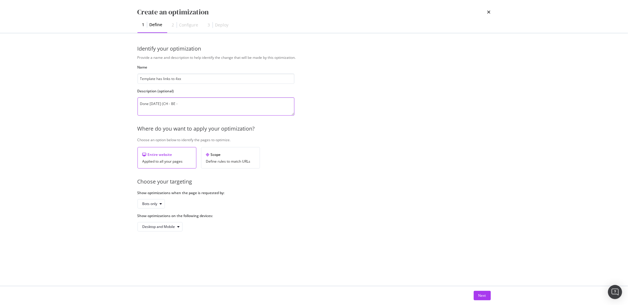
click at [189, 104] on textarea "Done 2025/09/12 (CH - BE -" at bounding box center [215, 106] width 157 height 18
type textarea "Done 2025/09/12 (CH - BE - IT - HU - NL)"
click at [487, 300] on button "Next" at bounding box center [481, 295] width 17 height 9
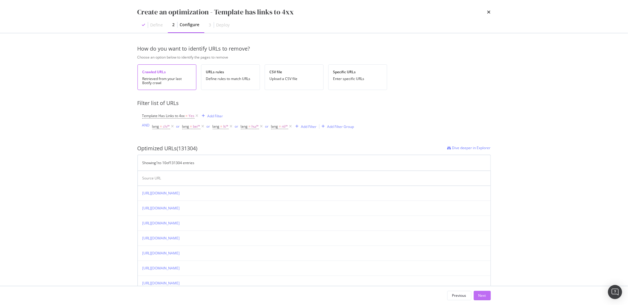
click at [487, 297] on button "Next" at bounding box center [481, 295] width 17 height 9
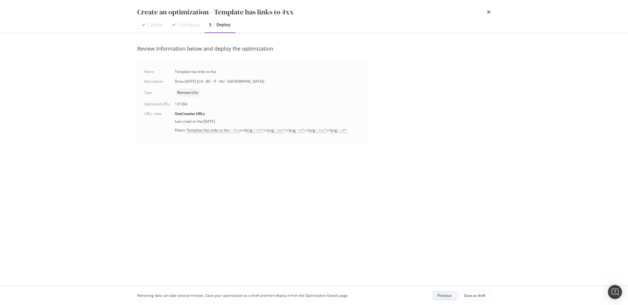
click at [440, 294] on div "Previous" at bounding box center [445, 295] width 14 height 5
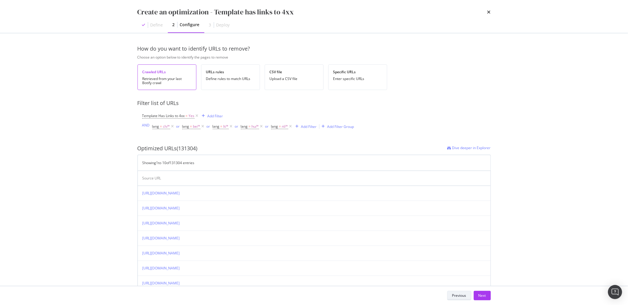
click at [453, 296] on div "Previous" at bounding box center [459, 295] width 14 height 5
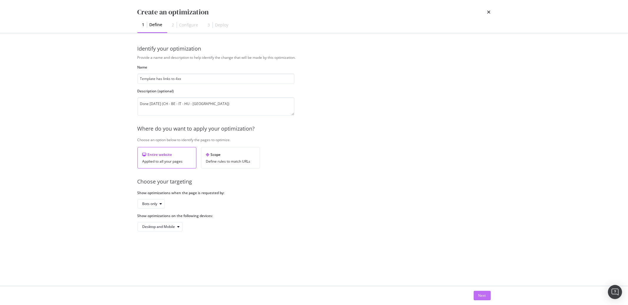
click at [479, 294] on div "Next" at bounding box center [482, 295] width 8 height 5
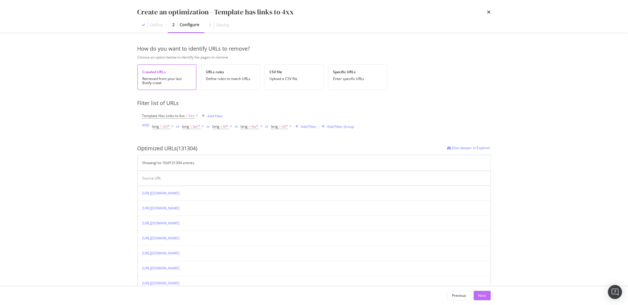
click at [481, 297] on div "Next" at bounding box center [482, 295] width 8 height 5
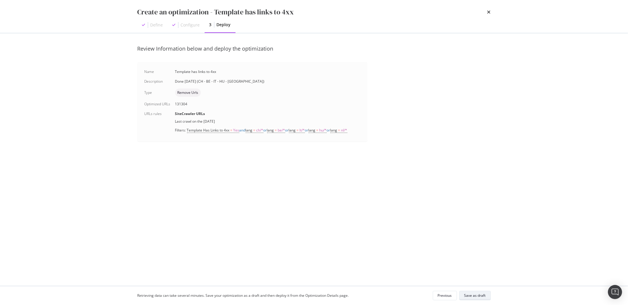
click at [481, 297] on div "Save as draft" at bounding box center [474, 295] width 21 height 5
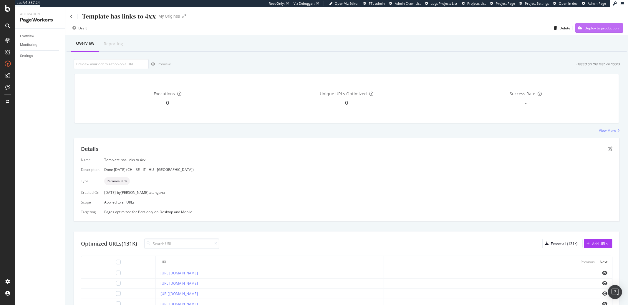
click at [577, 31] on div "Deploy to production" at bounding box center [596, 28] width 43 height 9
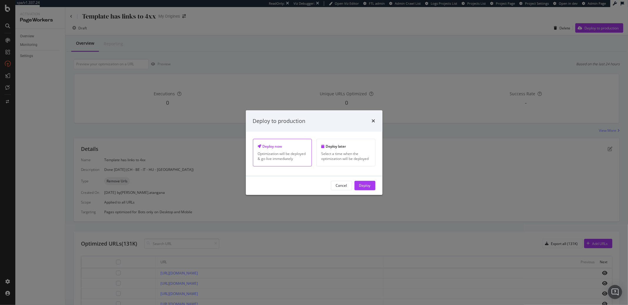
click at [358, 189] on button "Deploy" at bounding box center [364, 185] width 21 height 9
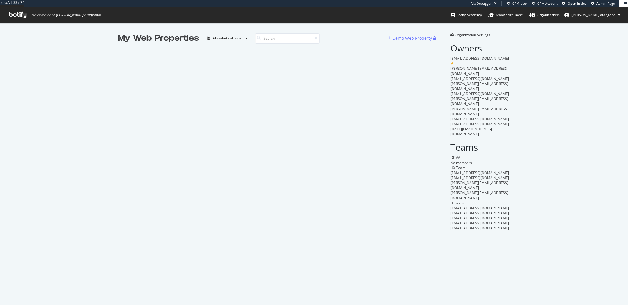
scroll to position [300, 618]
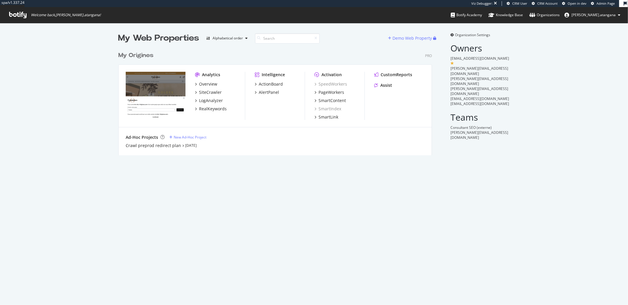
scroll to position [106, 313]
click at [263, 88] on div "ActionBoard AlertPanel" at bounding box center [280, 88] width 50 height 14
click at [262, 85] on div "ActionBoard" at bounding box center [271, 84] width 24 height 6
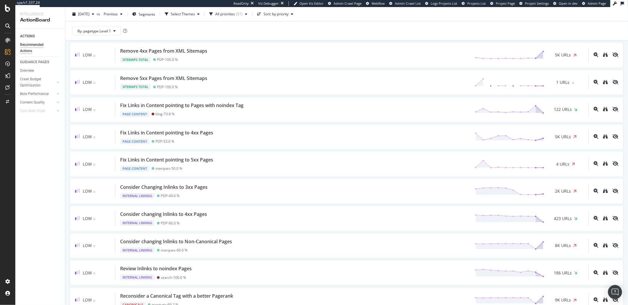
scroll to position [658, 0]
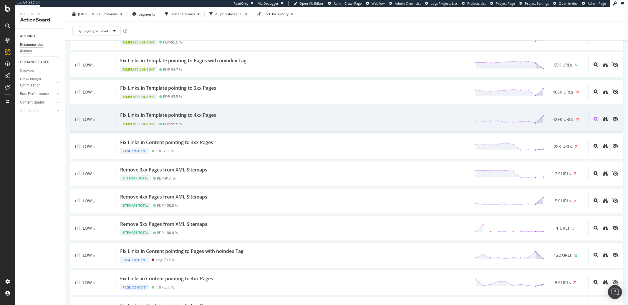
click at [208, 122] on div "Template Content PDP - 95.5 %" at bounding box center [169, 123] width 98 height 8
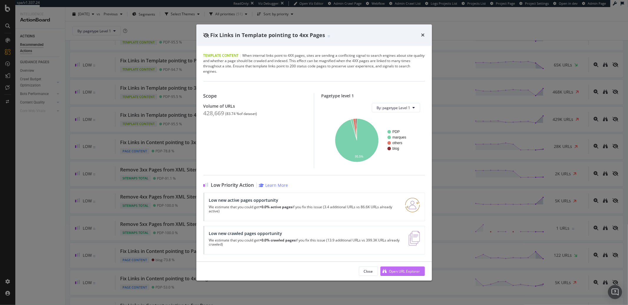
click at [386, 272] on icon "modal" at bounding box center [385, 271] width 4 height 4
click at [425, 37] on div "Fix Links in Template pointing to 4xx Pages" at bounding box center [313, 35] width 235 height 22
click at [424, 36] on icon "times" at bounding box center [423, 35] width 4 height 5
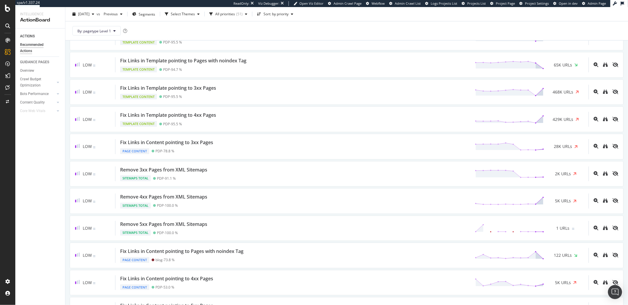
scroll to position [658, 0]
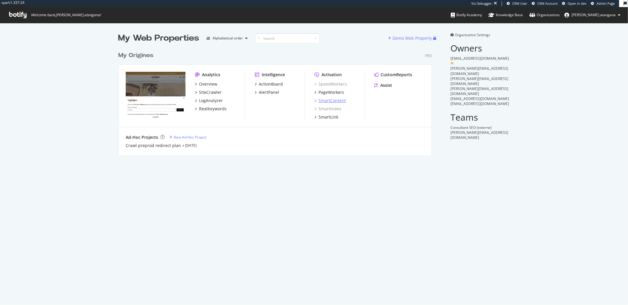
scroll to position [106, 313]
click at [331, 90] on div "PageWorkers" at bounding box center [331, 92] width 26 height 6
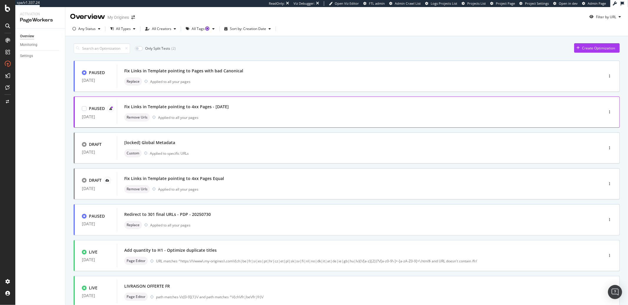
click at [240, 112] on div "Fix Links in Template pointing to 4xx Pages - 18/08/2025 Remove Urls Applied to…" at bounding box center [351, 112] width 454 height 19
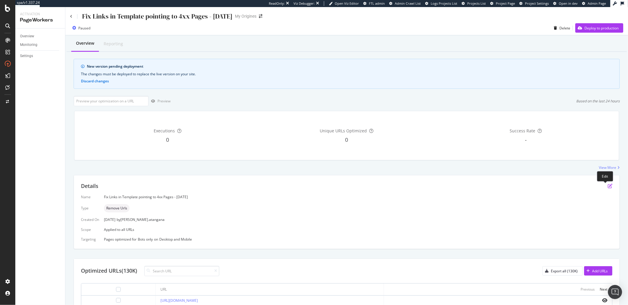
click at [607, 186] on icon "pen-to-square" at bounding box center [609, 186] width 5 height 5
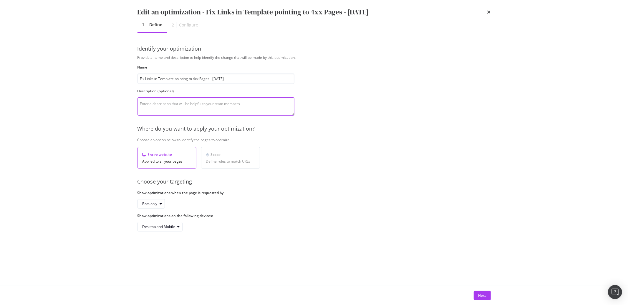
click at [186, 107] on textarea "modal" at bounding box center [215, 106] width 157 height 18
click at [179, 107] on textarea "Modified 12/09/2025" at bounding box center [215, 106] width 157 height 18
click at [155, 105] on textarea "Modified 12/09/2025" at bounding box center [215, 106] width 157 height 18
drag, startPoint x: 155, startPoint y: 105, endPoint x: 178, endPoint y: 101, distance: 22.9
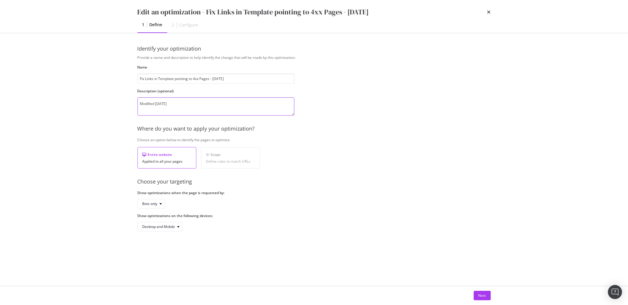
click at [178, 101] on textarea "Modified 12/09/2025" at bounding box center [215, 106] width 157 height 18
drag, startPoint x: 175, startPoint y: 104, endPoint x: 156, endPoint y: 104, distance: 18.8
click at [156, 104] on textarea "Modified 12/09/2025" at bounding box center [215, 106] width 157 height 18
type textarea "Modified 2025/09/12"
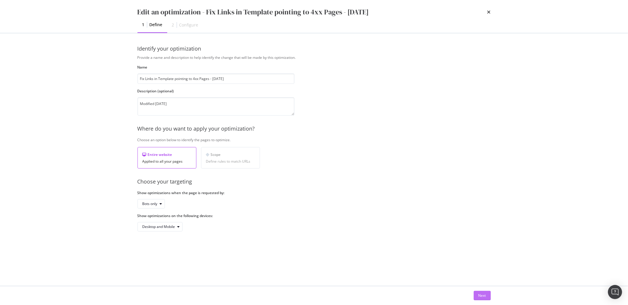
click at [483, 297] on div "Next" at bounding box center [482, 295] width 8 height 5
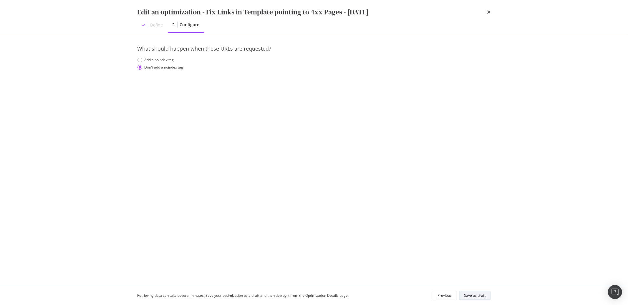
click at [483, 297] on div "Save as draft" at bounding box center [474, 295] width 21 height 5
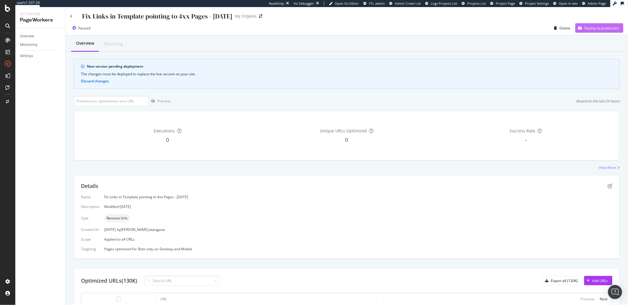
click at [586, 29] on div "Deploy to production" at bounding box center [601, 28] width 34 height 5
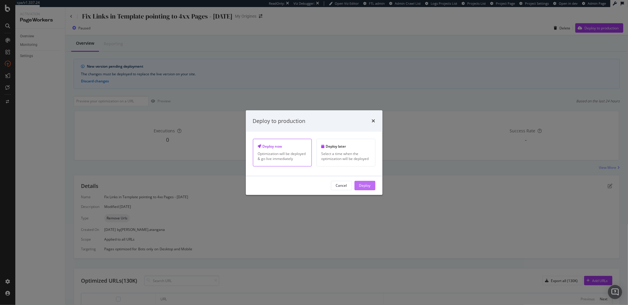
click at [368, 187] on div "Deploy" at bounding box center [364, 185] width 11 height 5
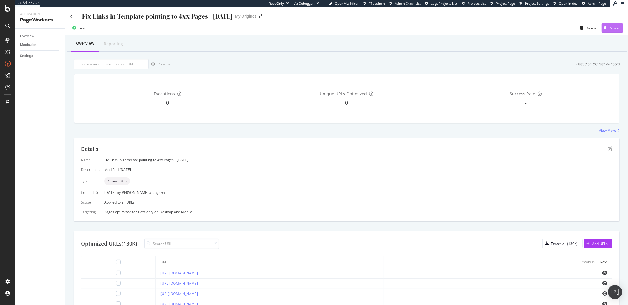
click at [606, 31] on div "Pause" at bounding box center [609, 28] width 17 height 9
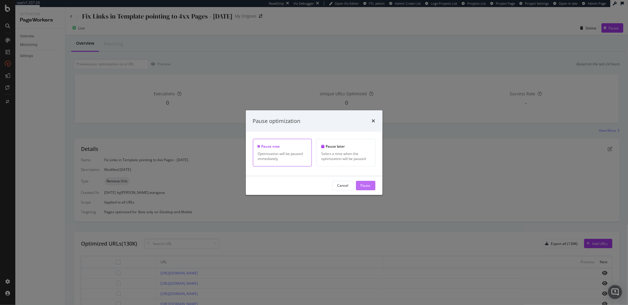
click at [358, 185] on button "Pause" at bounding box center [365, 185] width 19 height 9
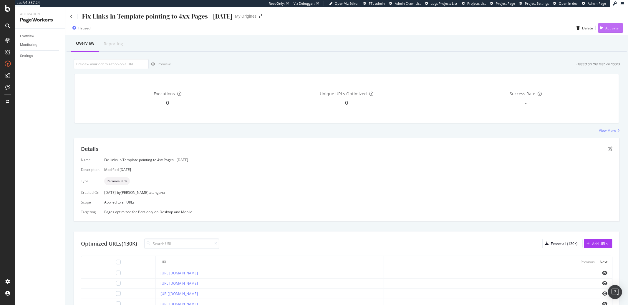
click at [598, 32] on div "Activate" at bounding box center [608, 28] width 21 height 9
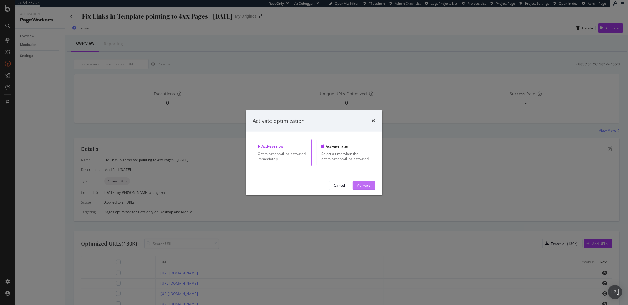
click at [364, 186] on div "Activate" at bounding box center [363, 185] width 13 height 5
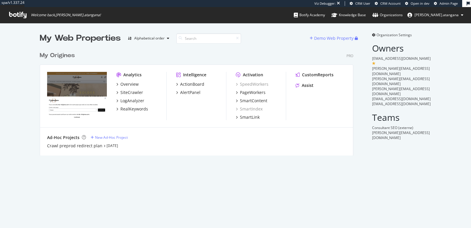
scroll to position [106, 313]
click at [130, 93] on div "SiteCrawler" at bounding box center [131, 92] width 23 height 6
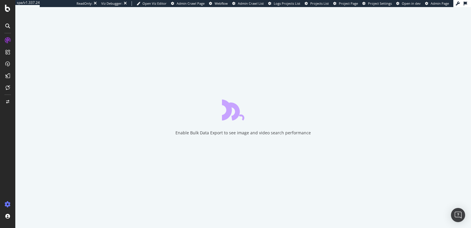
click at [9, 202] on icon at bounding box center [8, 204] width 6 height 6
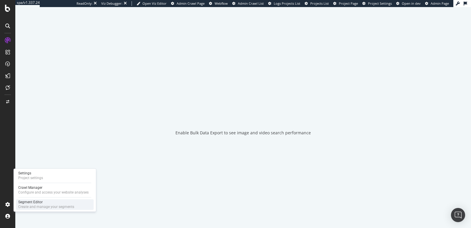
click at [23, 204] on div "Segment Editor" at bounding box center [46, 202] width 56 height 5
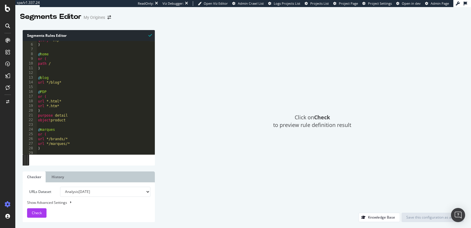
scroll to position [36, 0]
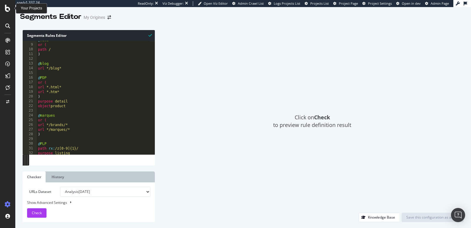
click at [7, 11] on icon at bounding box center [7, 8] width 5 height 7
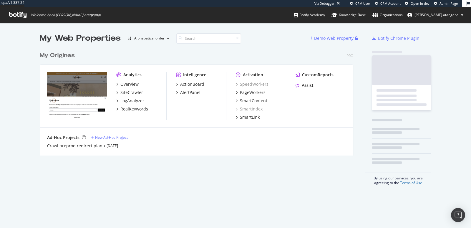
scroll to position [106, 313]
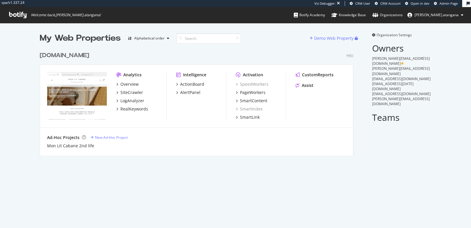
scroll to position [106, 313]
click at [246, 99] on div "SmartContent" at bounding box center [253, 101] width 27 height 6
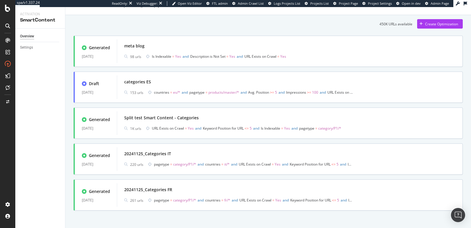
scroll to position [15, 0]
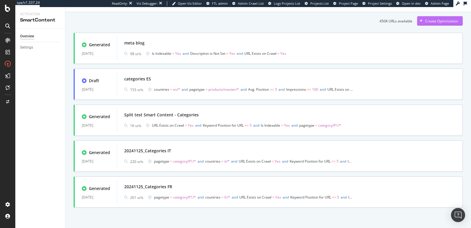
click at [419, 21] on div "button" at bounding box center [421, 21] width 8 height 4
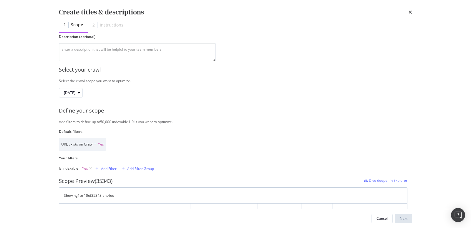
scroll to position [0, 0]
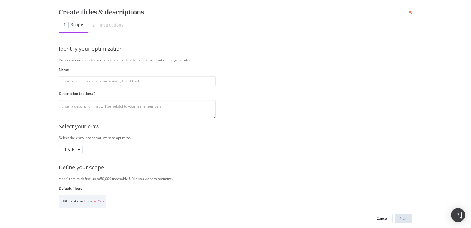
click at [410, 12] on icon "times" at bounding box center [410, 12] width 4 height 5
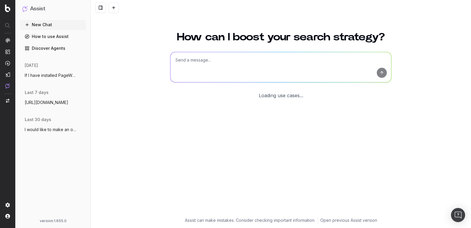
click at [247, 74] on textarea at bounding box center [280, 67] width 221 height 30
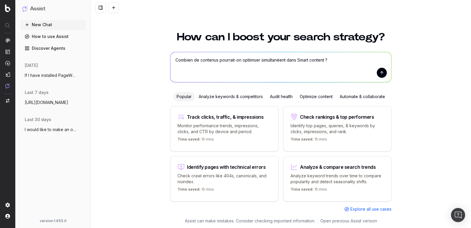
click at [281, 61] on textarea "Combien de contenus pourrait-on optiimser simultanéent dans Smart content ?" at bounding box center [280, 67] width 221 height 30
type textarea "Combien de contenus pourrait-on optiimser simultanément dans Smart content ?"
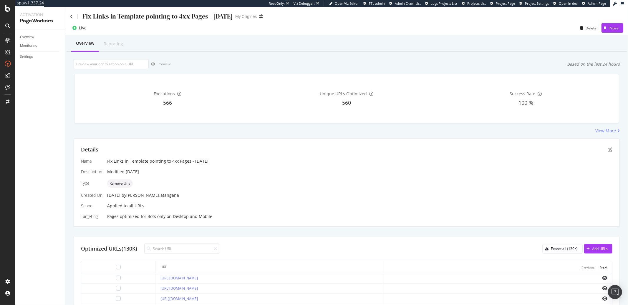
drag, startPoint x: 493, startPoint y: 169, endPoint x: 500, endPoint y: 169, distance: 6.2
click at [496, 169] on div "Modified [DATE]" at bounding box center [359, 172] width 505 height 6
click at [608, 150] on div "Details Name Fix Links in Template pointing to 4xx Pages - [DATE] Description M…" at bounding box center [346, 183] width 545 height 88
click at [607, 151] on icon "pen-to-square" at bounding box center [609, 149] width 5 height 5
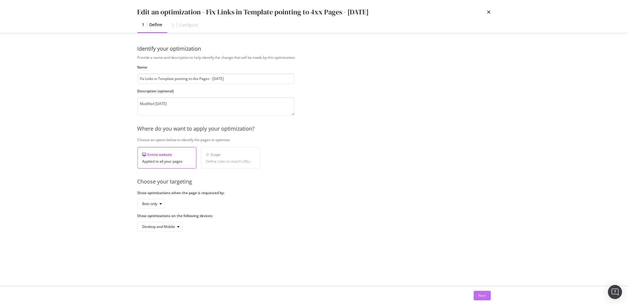
click at [477, 296] on button "Next" at bounding box center [481, 295] width 17 height 9
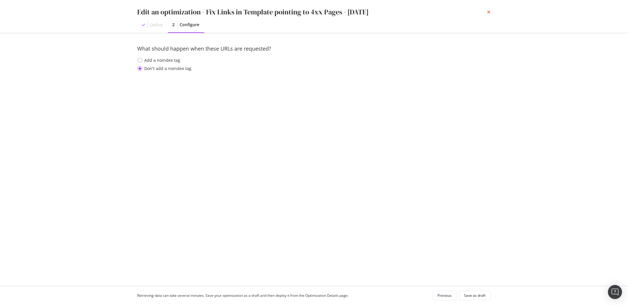
click at [489, 12] on icon "times" at bounding box center [489, 12] width 4 height 5
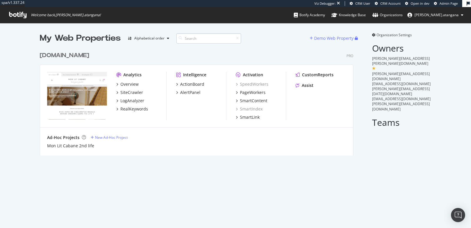
scroll to position [106, 313]
click at [257, 94] on div "PageWorkers" at bounding box center [253, 92] width 26 height 6
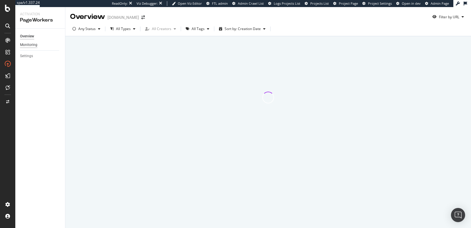
click at [31, 44] on div "Monitoring" at bounding box center [28, 45] width 17 height 6
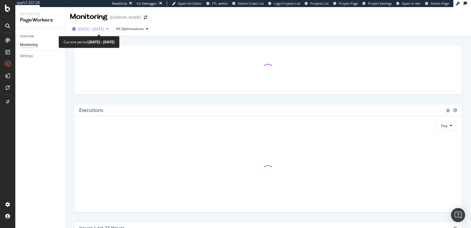
click at [104, 27] on span "2025 Aug. 16th - Sep. 12th" at bounding box center [91, 28] width 26 height 5
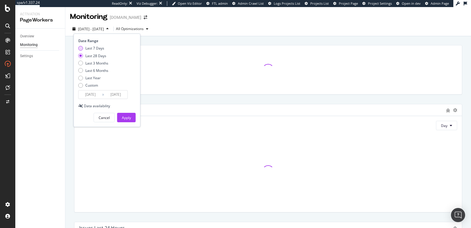
click at [100, 46] on div "Last 7 Days" at bounding box center [94, 48] width 19 height 5
type input "2025/09/06"
click at [123, 118] on div "Apply" at bounding box center [126, 117] width 9 height 5
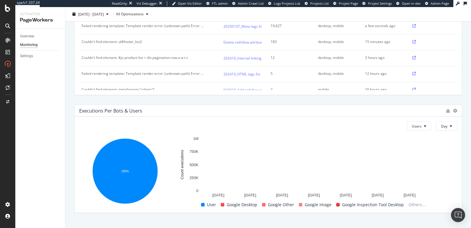
scroll to position [245, 0]
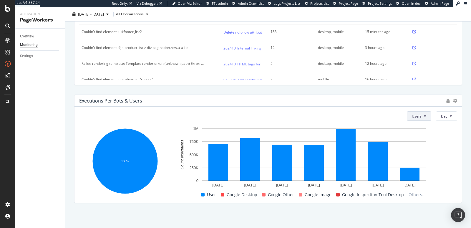
click at [414, 114] on span "Users" at bounding box center [417, 116] width 10 height 5
click at [413, 127] on span "Bots" at bounding box center [413, 126] width 10 height 5
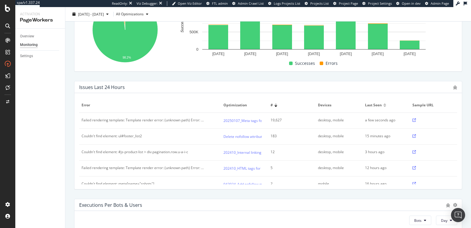
scroll to position [135, 0]
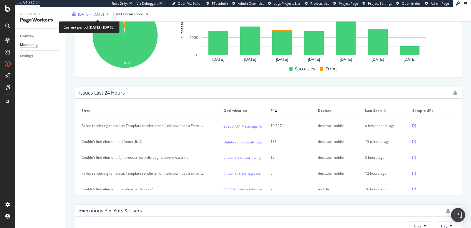
click at [109, 10] on div "2025 Sep. 6th - Sep. 12th" at bounding box center [90, 14] width 41 height 9
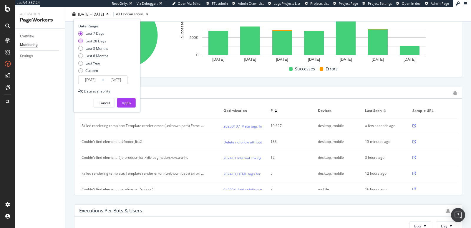
click at [96, 39] on div "Last 28 Days" at bounding box center [95, 40] width 21 height 5
type input "2025/08/16"
click at [121, 99] on button "Apply" at bounding box center [126, 102] width 19 height 9
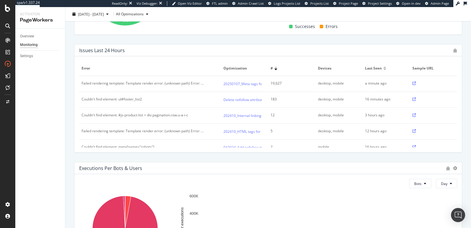
scroll to position [122, 0]
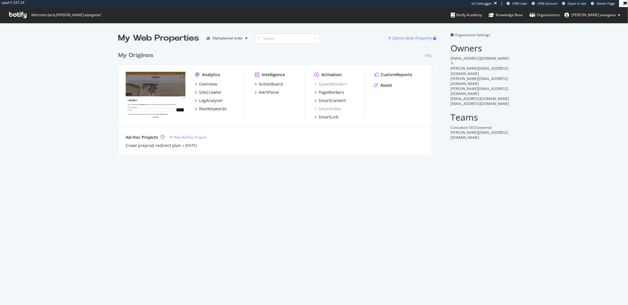
scroll to position [106, 313]
click at [327, 91] on div "PageWorkers" at bounding box center [331, 92] width 26 height 6
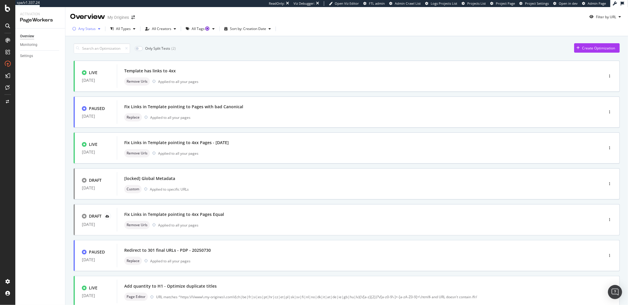
click at [94, 31] on div "Any Status" at bounding box center [86, 29] width 17 height 4
click at [94, 49] on div "Live ( 9 )" at bounding box center [88, 51] width 27 height 5
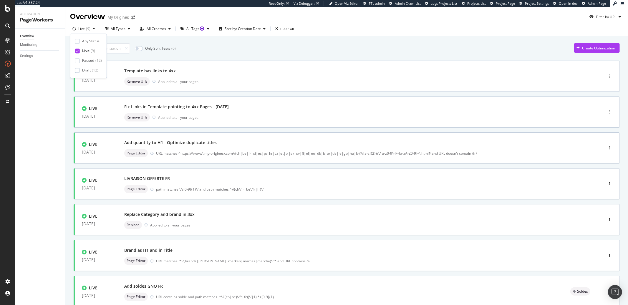
click at [46, 111] on div "Overview Monitoring Settings" at bounding box center [40, 167] width 50 height 277
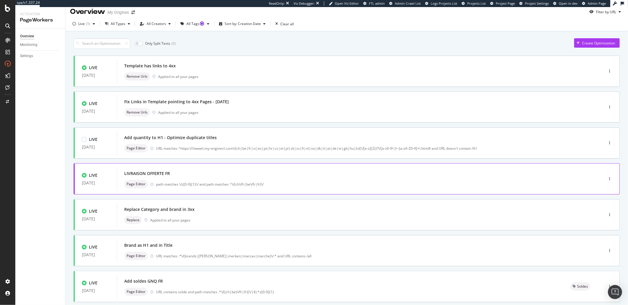
scroll to position [79, 0]
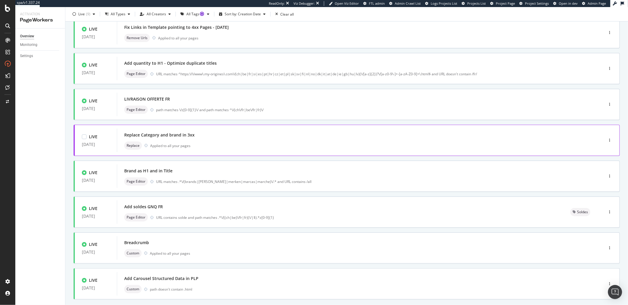
click at [163, 137] on div "Replace Category and brand in 3xx" at bounding box center [159, 135] width 70 height 6
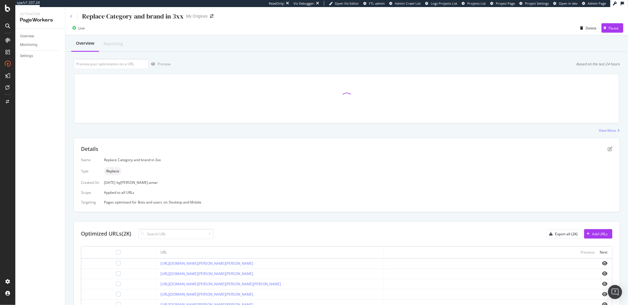
click at [71, 17] on icon at bounding box center [71, 17] width 2 height 4
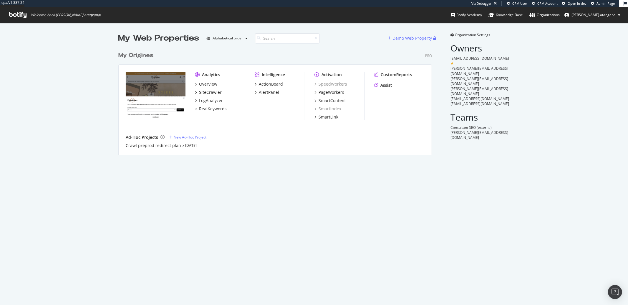
scroll to position [106, 313]
click at [327, 93] on div "PageWorkers" at bounding box center [331, 92] width 26 height 6
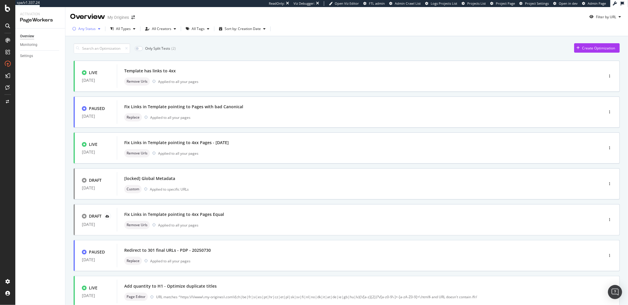
click at [97, 27] on div "Any Status" at bounding box center [86, 28] width 33 height 9
click at [90, 61] on div "Paused" at bounding box center [88, 60] width 12 height 5
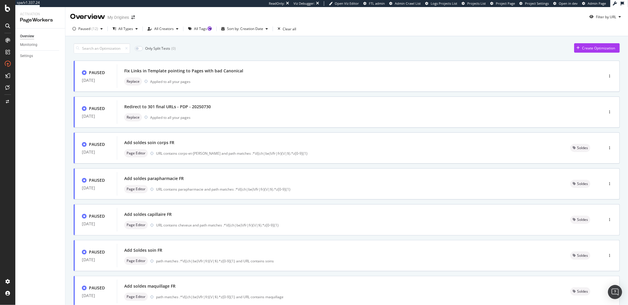
click at [321, 48] on div "Only Split Tests ( 0 ) Create Optimization" at bounding box center [347, 48] width 546 height 10
click at [25, 56] on div "Overview" at bounding box center [30, 56] width 17 height 6
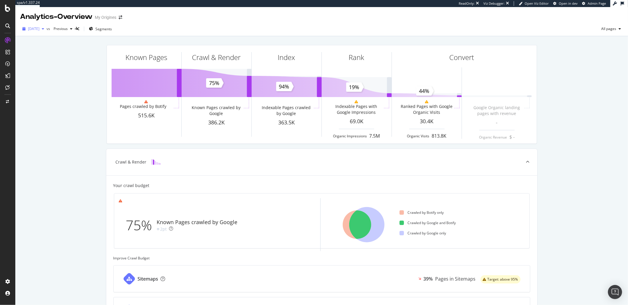
click at [39, 29] on span "[DATE]" at bounding box center [33, 28] width 11 height 5
click at [52, 61] on div "[DATE]" at bounding box center [44, 60] width 31 height 5
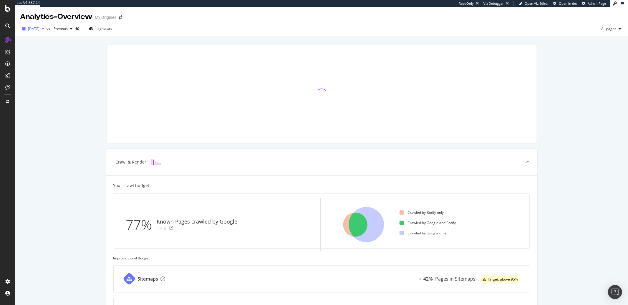
click at [39, 31] on span "[DATE]" at bounding box center [33, 28] width 11 height 5
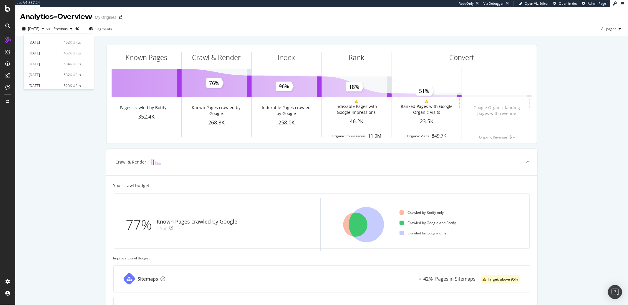
scroll to position [65, 0]
click at [54, 83] on div "[DATE]" at bounding box center [44, 82] width 31 height 5
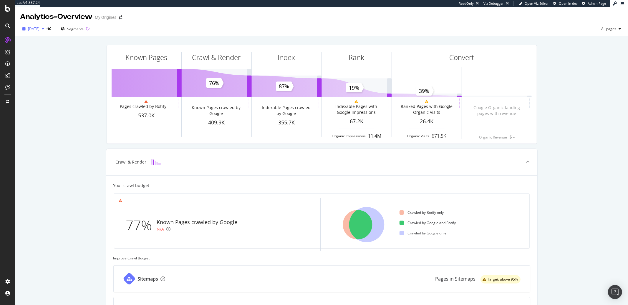
click at [39, 30] on span "[DATE]" at bounding box center [33, 28] width 11 height 5
click at [70, 159] on div "Known Pages Pages crawled by Botify 537.0K Crawl & Render Known Pages crawled b…" at bounding box center [321, 250] width 612 height 428
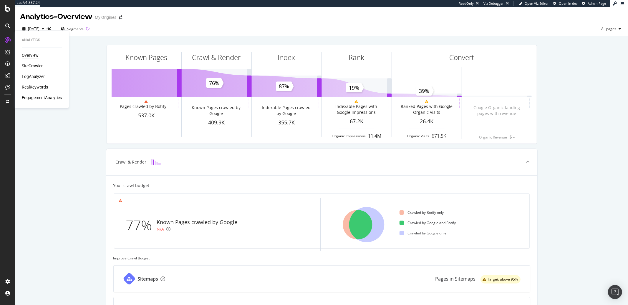
click at [25, 65] on div "SiteCrawler" at bounding box center [32, 66] width 21 height 6
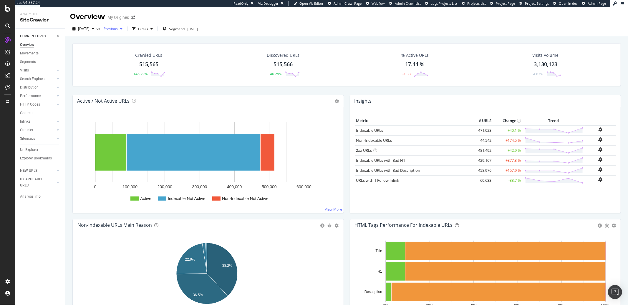
click at [118, 30] on span "Previous" at bounding box center [109, 28] width 16 height 5
click at [87, 28] on span "[DATE]" at bounding box center [83, 28] width 11 height 5
click at [99, 81] on div "[DATE]" at bounding box center [94, 82] width 31 height 5
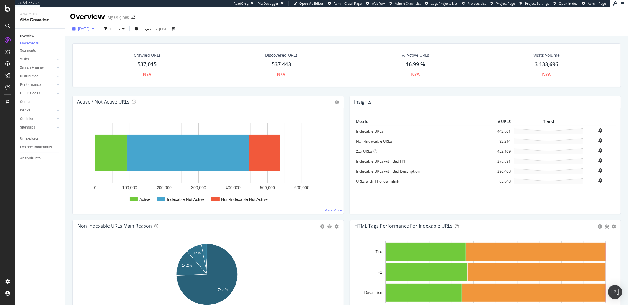
click at [87, 27] on span "[DATE]" at bounding box center [83, 28] width 11 height 5
click at [92, 49] on div "[DATE]" at bounding box center [87, 49] width 17 height 5
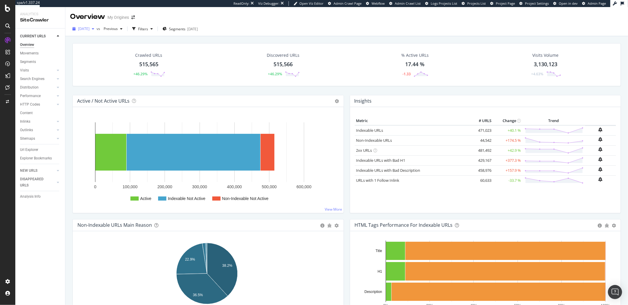
click at [79, 29] on span "[DATE]" at bounding box center [83, 28] width 11 height 5
click at [100, 81] on div "[DATE]" at bounding box center [94, 82] width 31 height 5
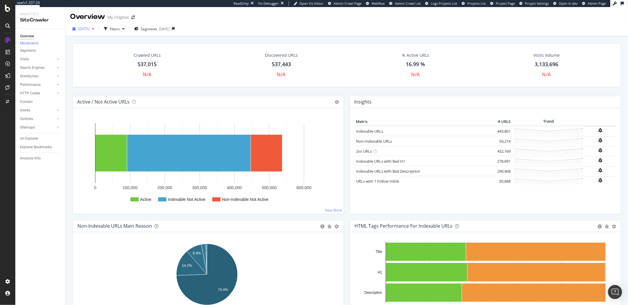
click at [85, 30] on span "[DATE]" at bounding box center [83, 28] width 11 height 5
click at [95, 50] on div "[DATE]" at bounding box center [87, 49] width 17 height 5
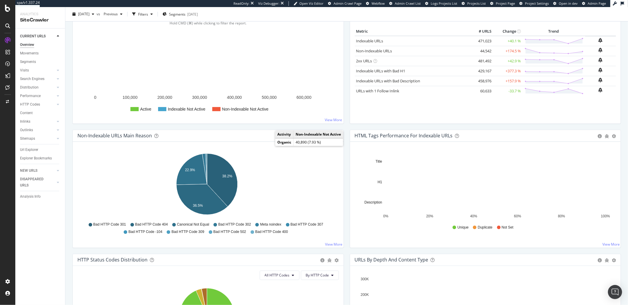
scroll to position [97, 0]
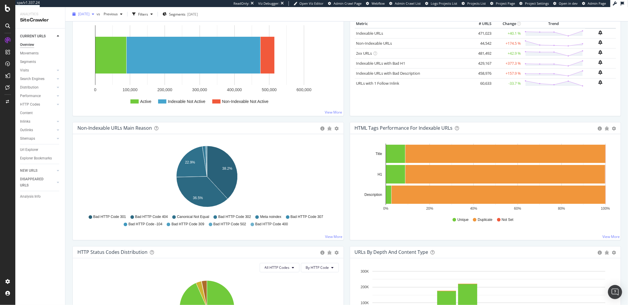
click at [83, 13] on span "[DATE]" at bounding box center [83, 13] width 11 height 5
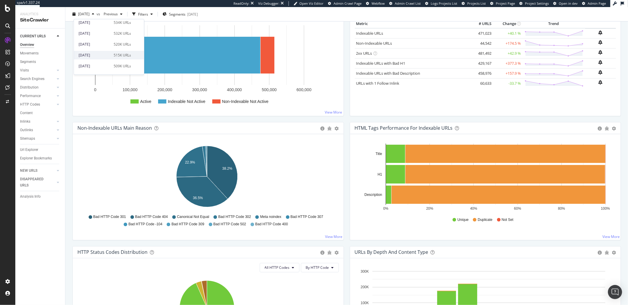
scroll to position [65, 0]
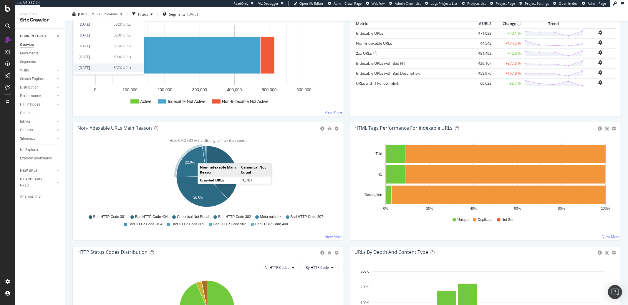
click at [100, 65] on div "[DATE] 537K URLs" at bounding box center [109, 68] width 70 height 9
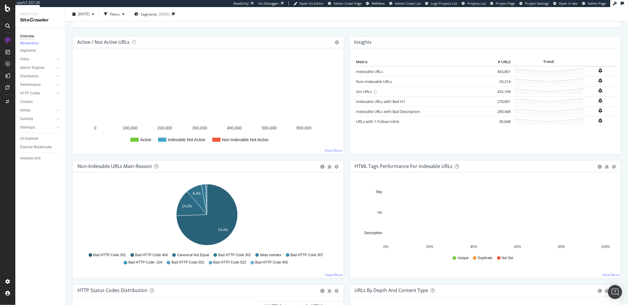
scroll to position [127, 0]
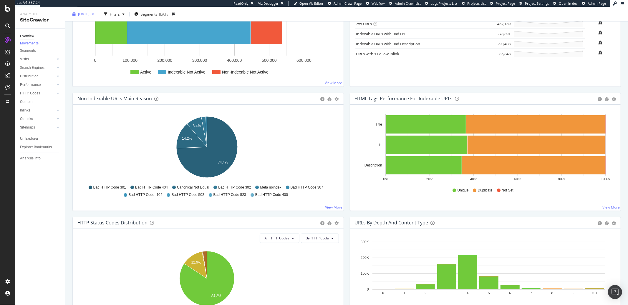
click at [89, 12] on span "[DATE]" at bounding box center [83, 13] width 11 height 5
click at [95, 35] on div "[DATE]" at bounding box center [87, 35] width 17 height 5
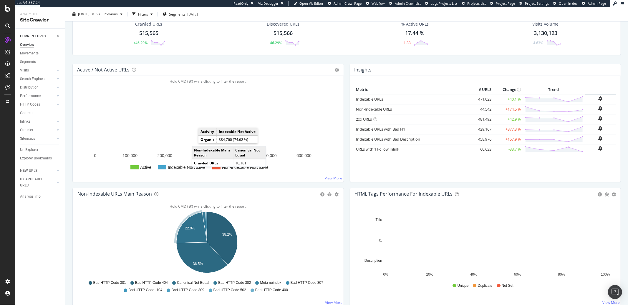
scroll to position [24, 0]
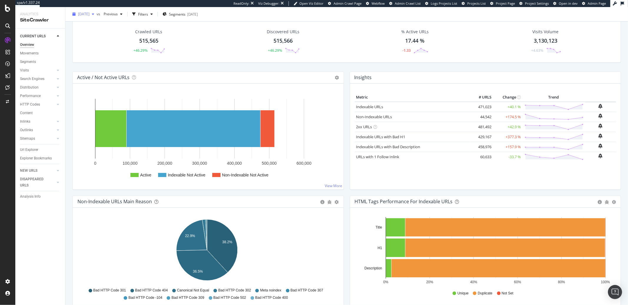
click at [94, 14] on icon "button" at bounding box center [93, 14] width 2 height 4
click at [99, 66] on div "[DATE]" at bounding box center [94, 67] width 31 height 5
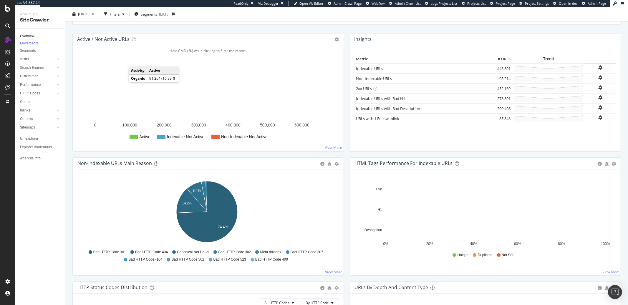
scroll to position [66, 0]
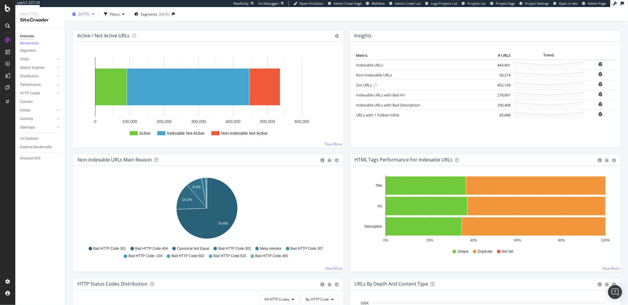
click at [84, 16] on div "[DATE]" at bounding box center [83, 14] width 26 height 9
click at [95, 33] on div "[DATE]" at bounding box center [87, 35] width 17 height 5
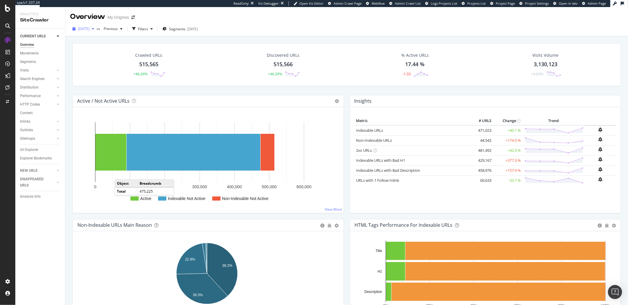
click at [89, 27] on span "[DATE]" at bounding box center [83, 28] width 11 height 5
click at [106, 80] on div "[DATE]" at bounding box center [94, 82] width 31 height 5
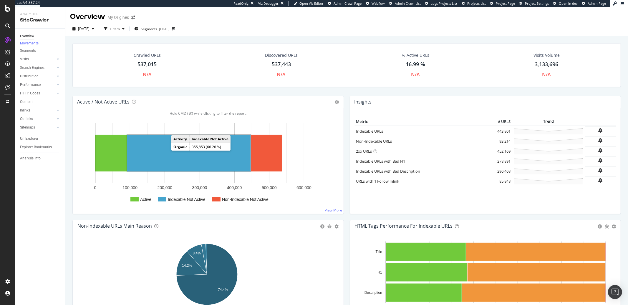
click at [169, 157] on rect "A chart." at bounding box center [188, 153] width 123 height 37
click at [89, 31] on div "[DATE]" at bounding box center [83, 28] width 26 height 9
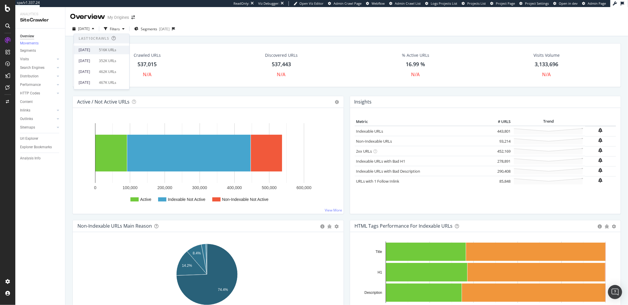
click at [87, 50] on div "[DATE]" at bounding box center [87, 49] width 17 height 5
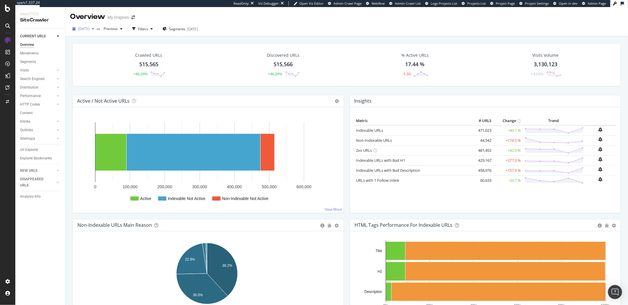
click at [89, 29] on span "[DATE]" at bounding box center [83, 28] width 11 height 5
click at [104, 81] on div "[DATE]" at bounding box center [94, 82] width 31 height 5
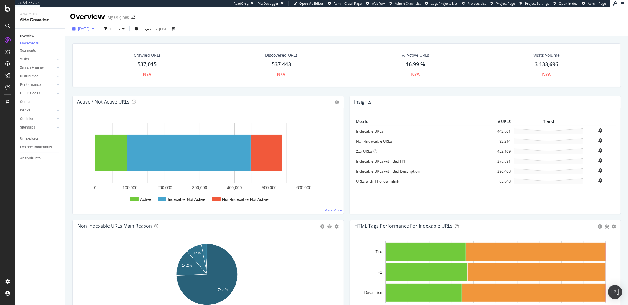
click at [97, 28] on div "button" at bounding box center [92, 29] width 7 height 4
click at [95, 48] on div "[DATE]" at bounding box center [87, 49] width 17 height 5
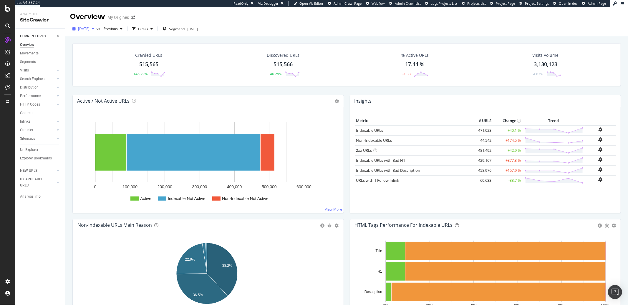
click at [89, 30] on span "[DATE]" at bounding box center [83, 28] width 11 height 5
click at [106, 84] on div "[DATE]" at bounding box center [94, 82] width 31 height 5
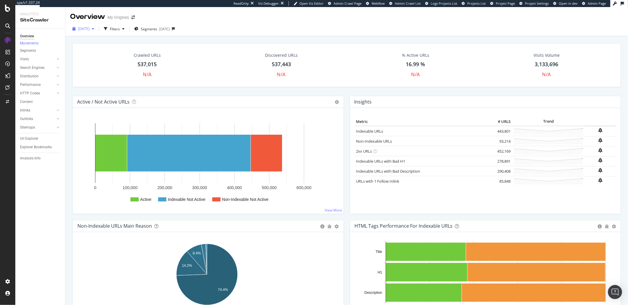
click at [89, 28] on span "[DATE]" at bounding box center [83, 28] width 11 height 5
click at [94, 51] on div "[DATE]" at bounding box center [87, 49] width 17 height 5
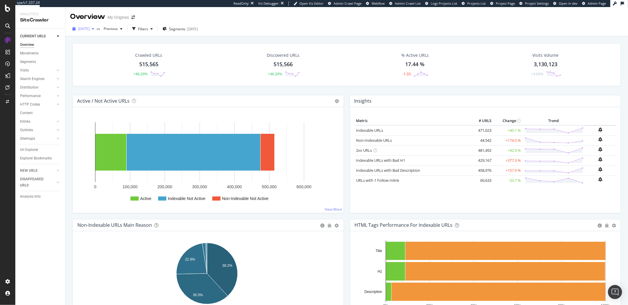
click at [89, 28] on span "[DATE]" at bounding box center [83, 28] width 11 height 5
click at [109, 81] on div "[DATE] 537K URLs" at bounding box center [105, 82] width 52 height 5
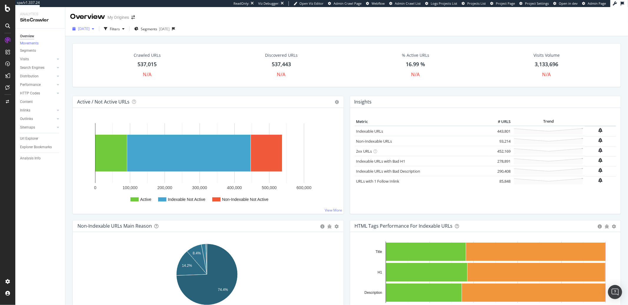
click at [83, 29] on span "[DATE]" at bounding box center [83, 28] width 11 height 5
click at [94, 52] on div "[DATE]" at bounding box center [87, 49] width 17 height 5
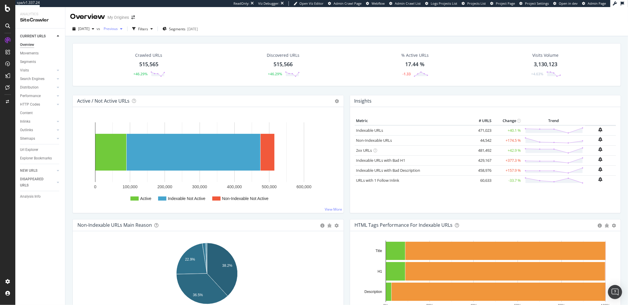
click at [118, 32] on div "Previous" at bounding box center [113, 28] width 24 height 9
click at [126, 81] on div "[DATE]" at bounding box center [129, 82] width 31 height 5
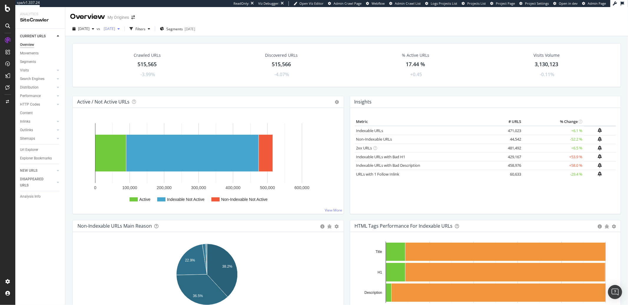
click at [115, 30] on span "[DATE]" at bounding box center [108, 28] width 14 height 5
click at [139, 59] on div "[DATE]" at bounding box center [129, 60] width 31 height 5
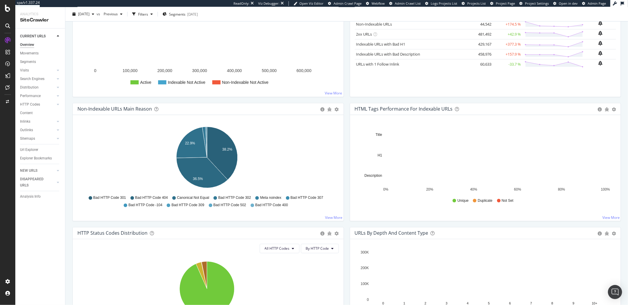
scroll to position [105, 0]
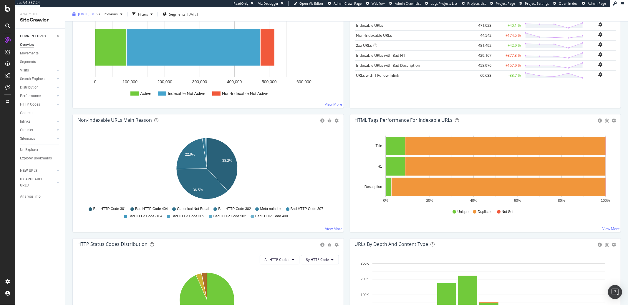
click at [89, 15] on span "[DATE]" at bounding box center [83, 13] width 11 height 5
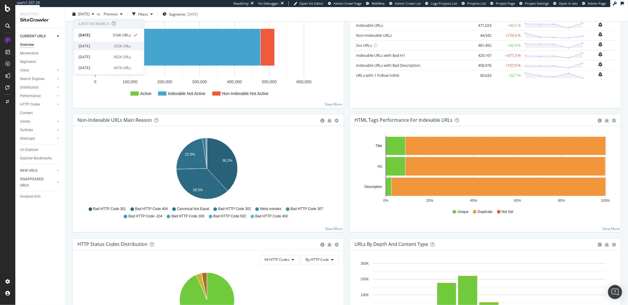
click at [92, 45] on div "[DATE]" at bounding box center [94, 46] width 31 height 5
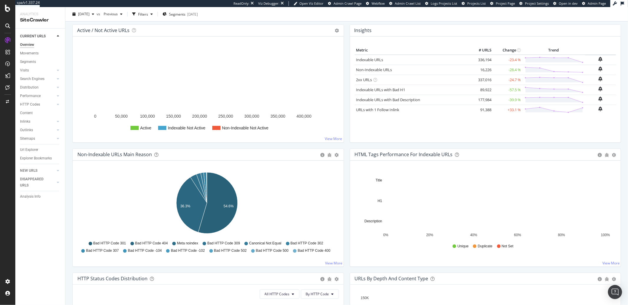
scroll to position [64, 0]
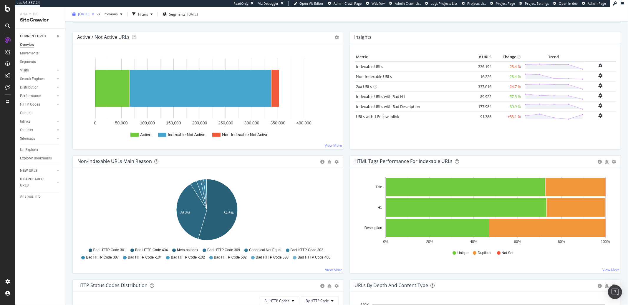
click at [90, 17] on div "[DATE]" at bounding box center [83, 14] width 26 height 9
click at [93, 35] on div "[DATE]" at bounding box center [94, 35] width 31 height 5
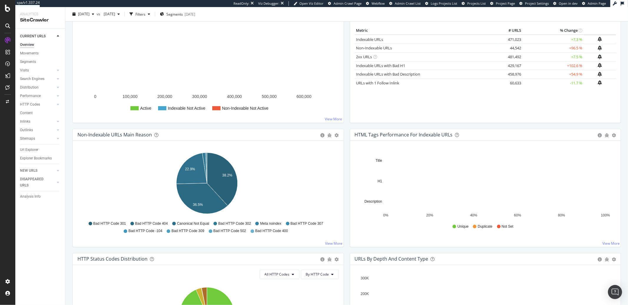
scroll to position [99, 0]
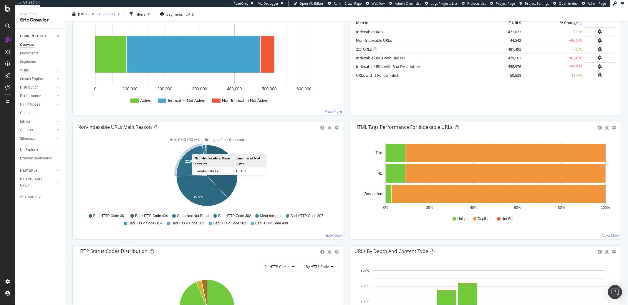
click at [122, 18] on div "[DATE]" at bounding box center [111, 14] width 21 height 9
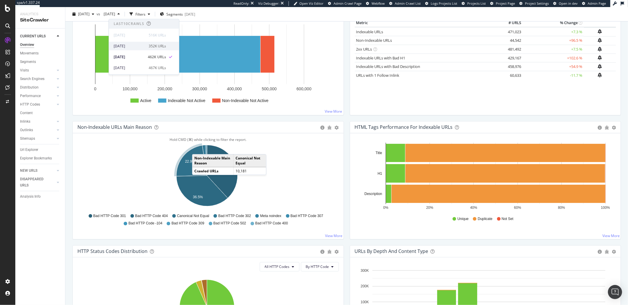
click at [133, 46] on div "[DATE]" at bounding box center [129, 46] width 31 height 5
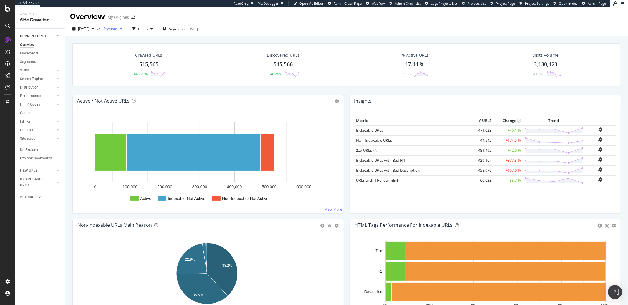
click at [117, 29] on span "Previous" at bounding box center [109, 28] width 16 height 5
click at [89, 29] on span "[DATE]" at bounding box center [83, 28] width 11 height 5
click at [108, 58] on div "[DATE] 352K URLs" at bounding box center [109, 60] width 70 height 9
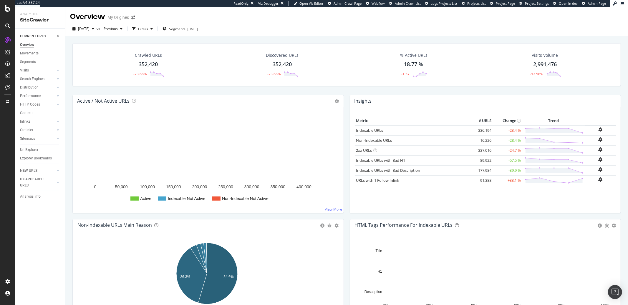
scroll to position [133, 0]
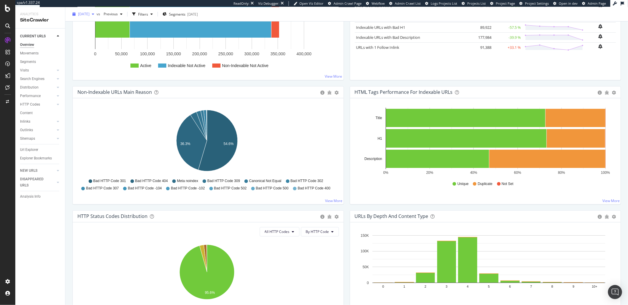
click at [89, 14] on span "[DATE]" at bounding box center [83, 13] width 11 height 5
click at [114, 36] on div "516K URLs" at bounding box center [122, 35] width 17 height 5
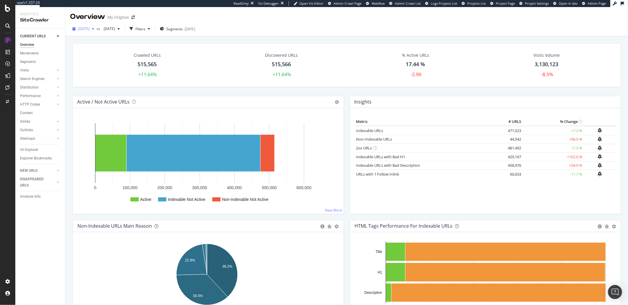
click at [97, 29] on div "button" at bounding box center [92, 29] width 7 height 4
click at [115, 30] on span "[DATE]" at bounding box center [108, 28] width 14 height 5
click at [129, 58] on div "[DATE]" at bounding box center [129, 60] width 31 height 5
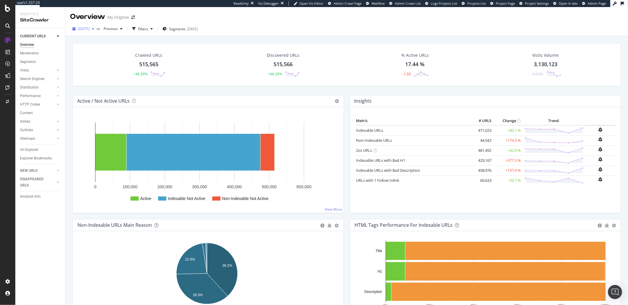
click at [89, 29] on span "[DATE]" at bounding box center [83, 28] width 11 height 5
click at [92, 61] on div "[DATE]" at bounding box center [94, 60] width 31 height 5
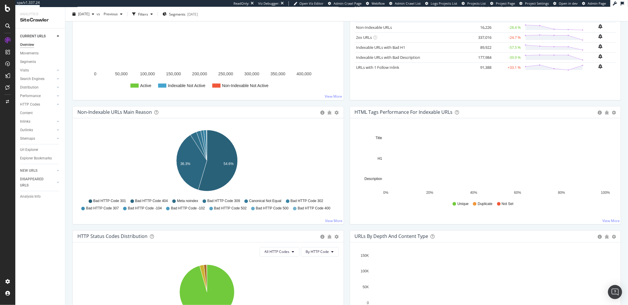
scroll to position [105, 0]
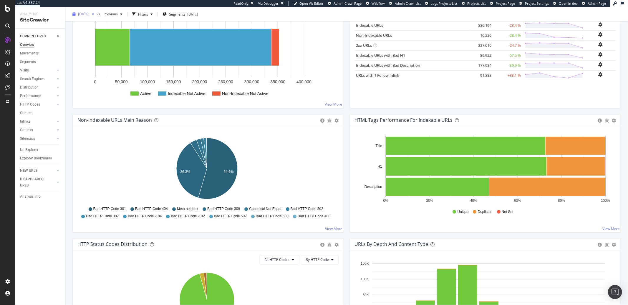
click at [89, 14] on span "[DATE]" at bounding box center [83, 13] width 11 height 5
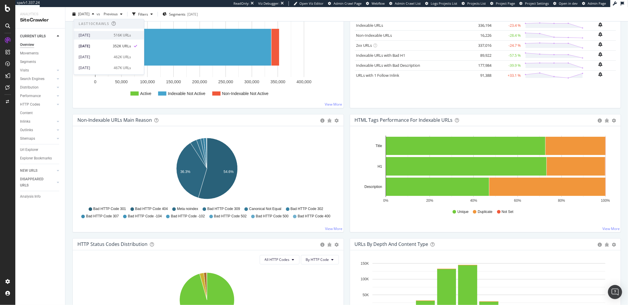
click at [95, 35] on div "[DATE]" at bounding box center [94, 35] width 31 height 5
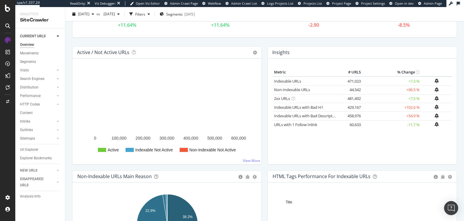
scroll to position [49, 0]
